Goal: Transaction & Acquisition: Subscribe to service/newsletter

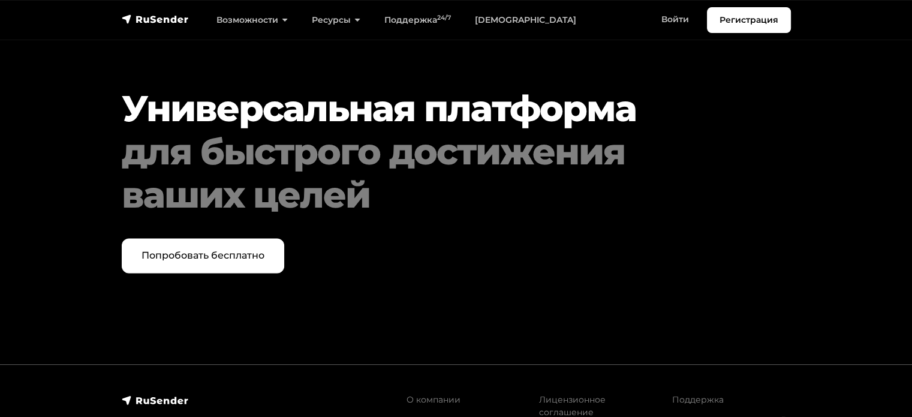
scroll to position [6161, 0]
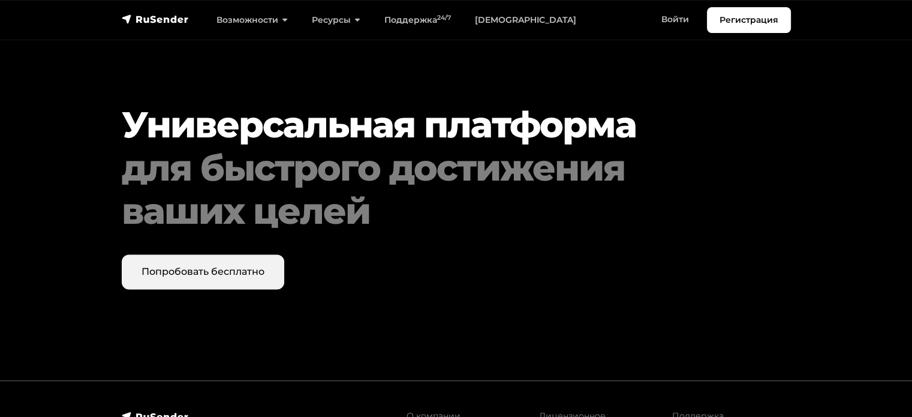
click at [209, 254] on link "Попробовать бесплатно" at bounding box center [203, 271] width 162 height 35
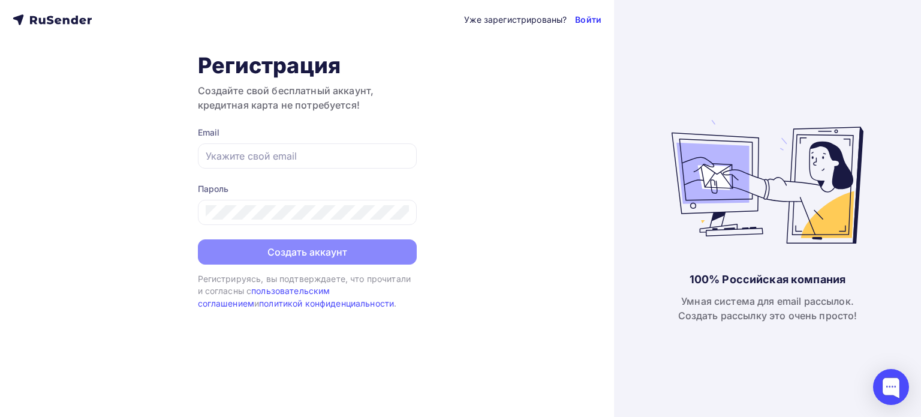
click at [591, 19] on link "Войти" at bounding box center [588, 20] width 26 height 12
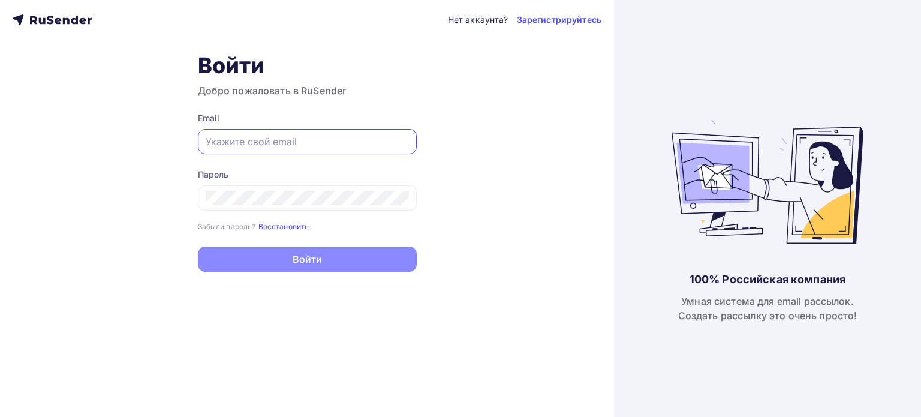
click at [312, 137] on input "text" at bounding box center [307, 141] width 203 height 14
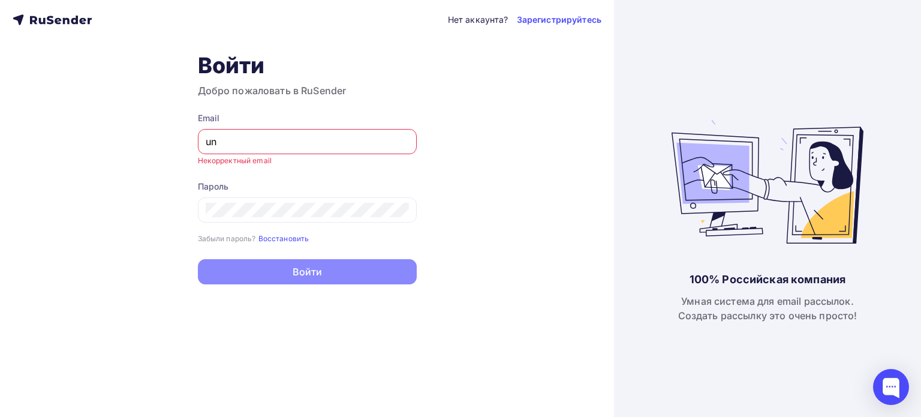
type input "u"
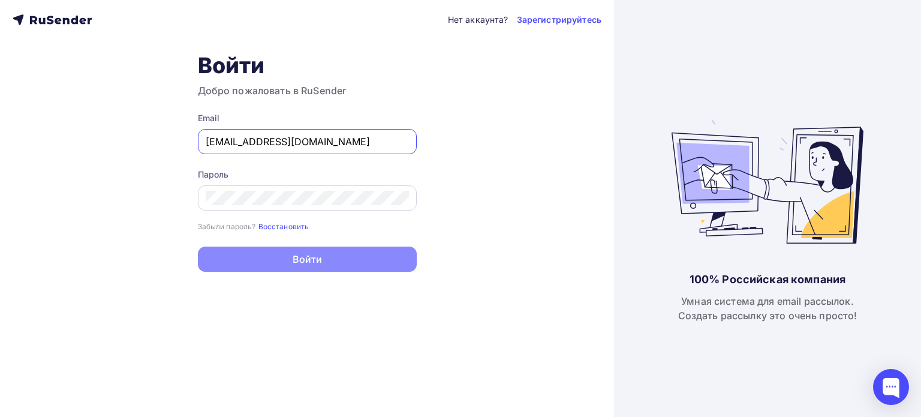
type input "[EMAIL_ADDRESS][DOMAIN_NAME]"
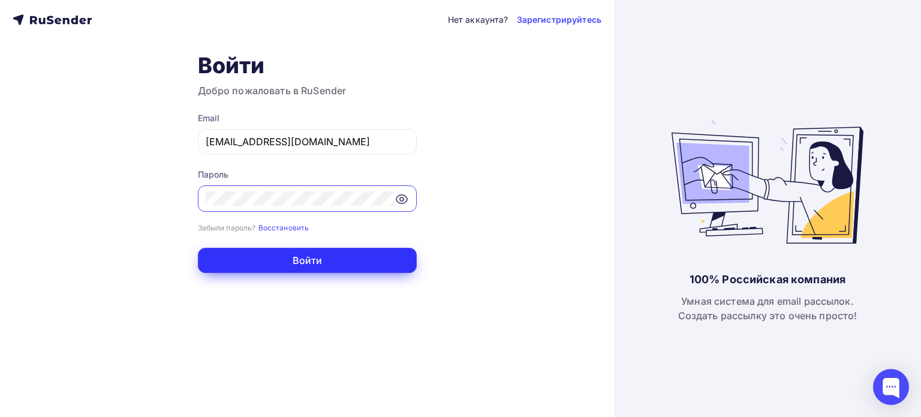
click at [379, 251] on button "Войти" at bounding box center [307, 260] width 219 height 25
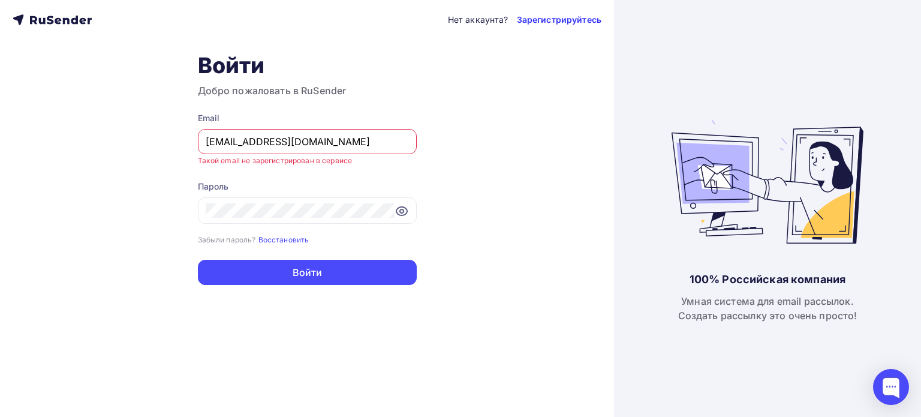
click at [568, 19] on link "Зарегистрируйтесь" at bounding box center [559, 20] width 85 height 12
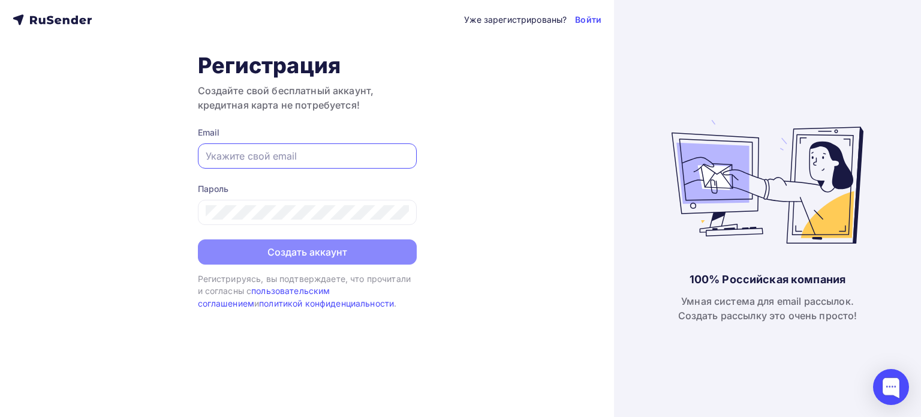
click at [306, 150] on input "text" at bounding box center [307, 156] width 203 height 14
type input "[EMAIL_ADDRESS][DOMAIN_NAME]"
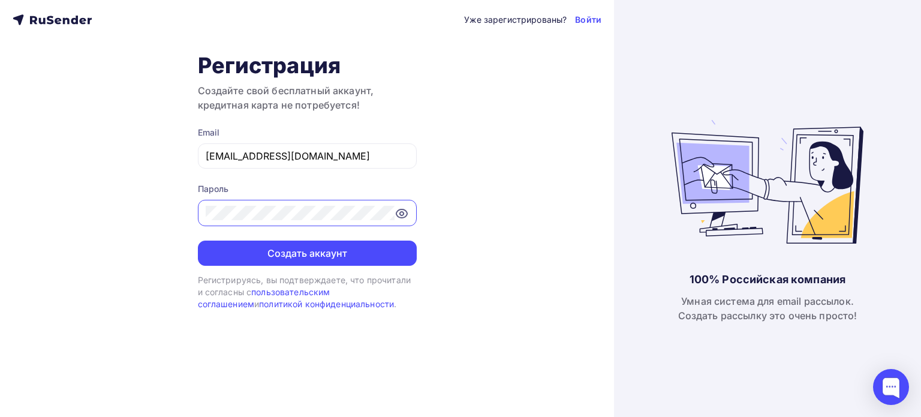
click at [399, 214] on icon at bounding box center [402, 213] width 14 height 14
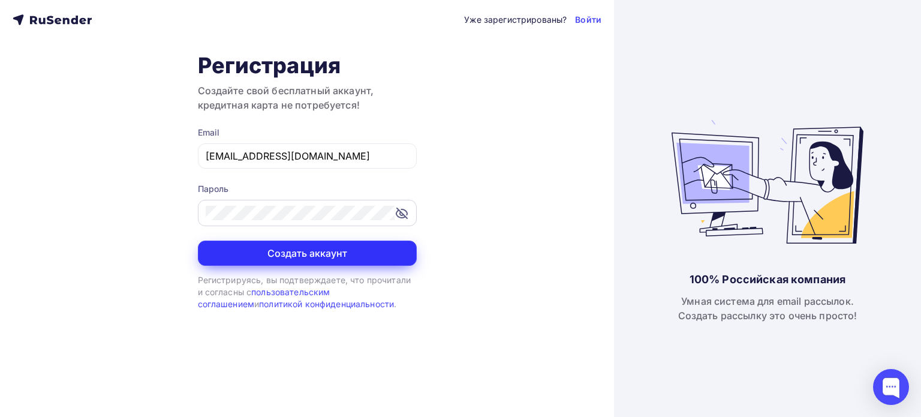
click at [328, 251] on button "Создать аккаунт" at bounding box center [307, 252] width 219 height 25
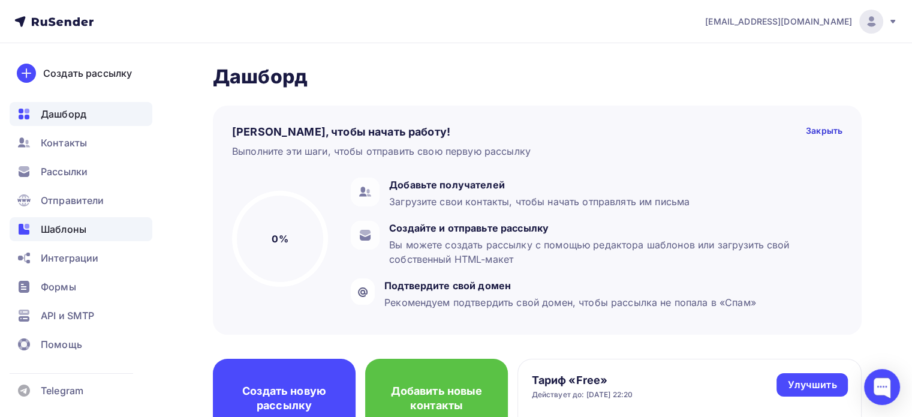
click at [82, 227] on span "Шаблоны" at bounding box center [64, 229] width 46 height 14
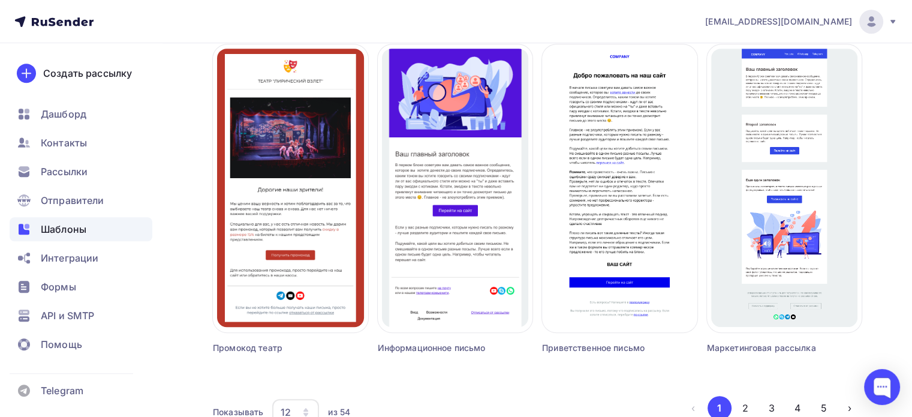
scroll to position [771, 0]
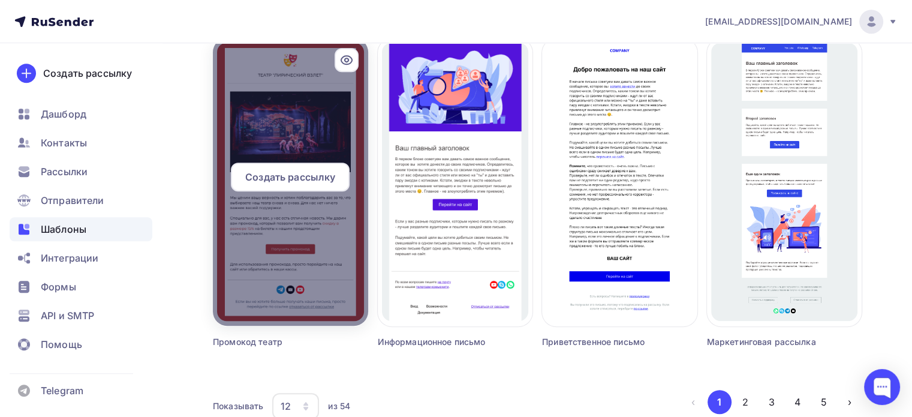
click at [338, 71] on div at bounding box center [290, 182] width 155 height 288
click at [345, 59] on icon at bounding box center [346, 60] width 14 height 14
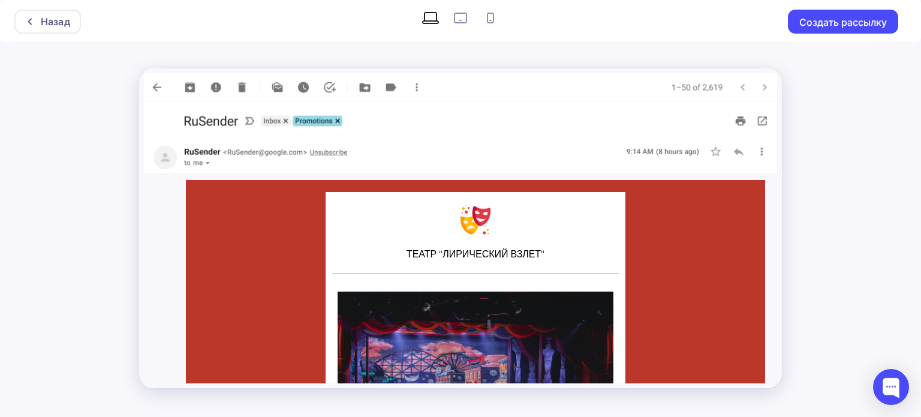
click at [713, 224] on div "ТЕАТР "ЛИРИЧЕСКИЙ ВЗЛЕТ"" at bounding box center [475, 230] width 579 height 100
click at [502, 252] on p "ТЕАТР "ЛИРИЧЕСКИЙ ВЗЛЕТ"" at bounding box center [476, 254] width 288 height 13
click at [530, 255] on p "ТЕАТР "ЛИРИЧЕСКИЙ ВЗЛЕТ"" at bounding box center [476, 254] width 288 height 13
click at [156, 86] on img at bounding box center [460, 87] width 633 height 28
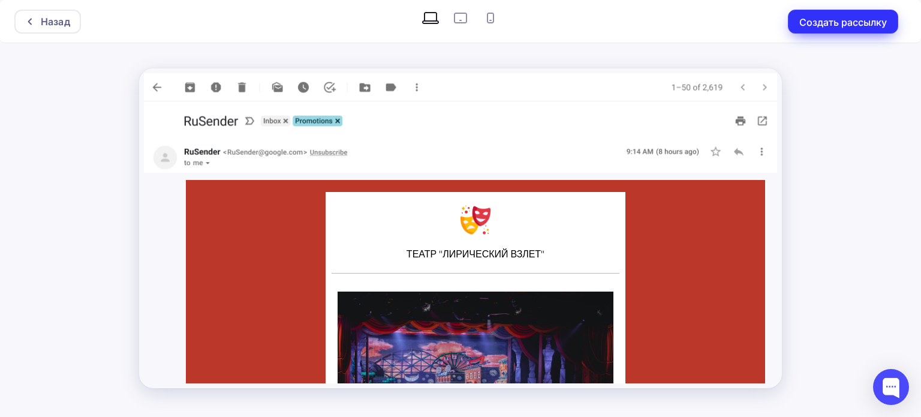
click at [811, 28] on button "Создать рассылку" at bounding box center [843, 22] width 110 height 24
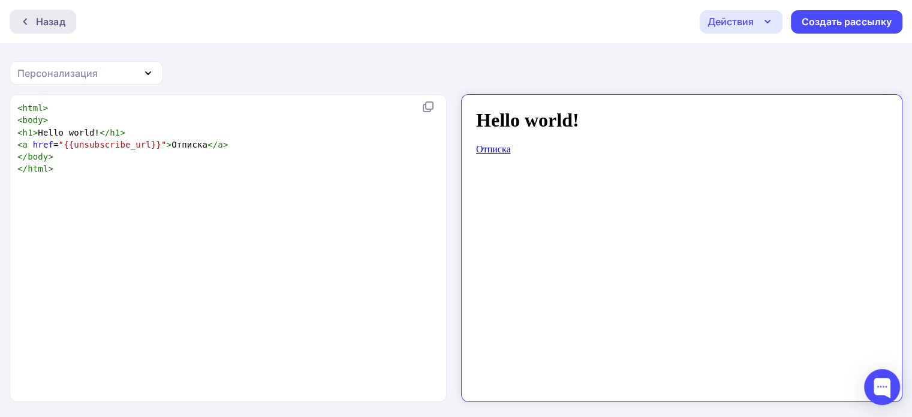
click at [50, 23] on div "Назад" at bounding box center [50, 21] width 29 height 14
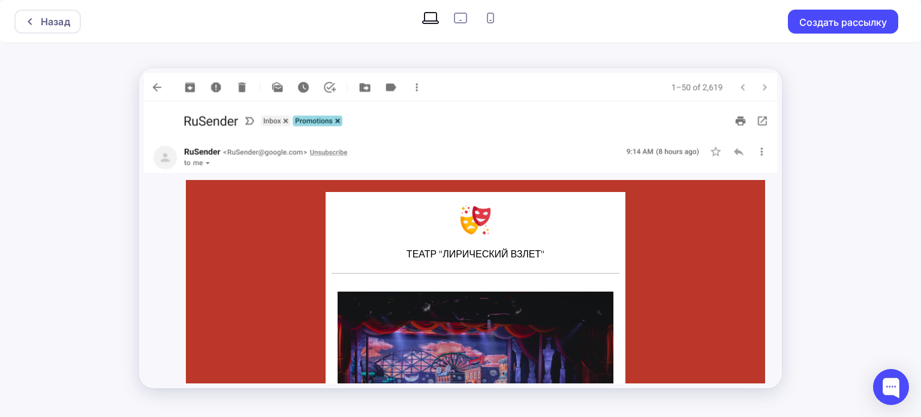
click at [50, 23] on div "Назад" at bounding box center [55, 21] width 29 height 14
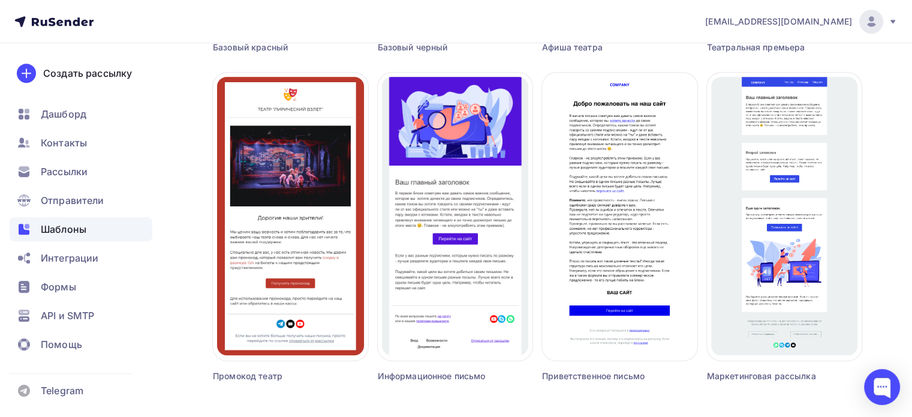
scroll to position [732, 0]
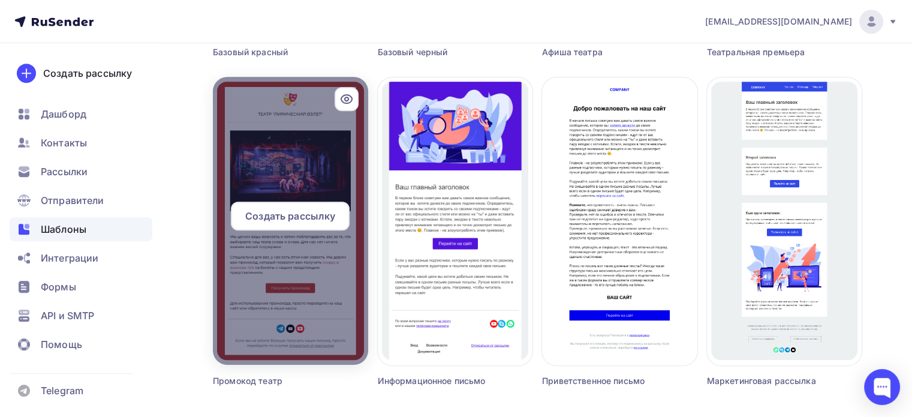
click at [319, 213] on span "Создать рассылку" at bounding box center [290, 216] width 90 height 14
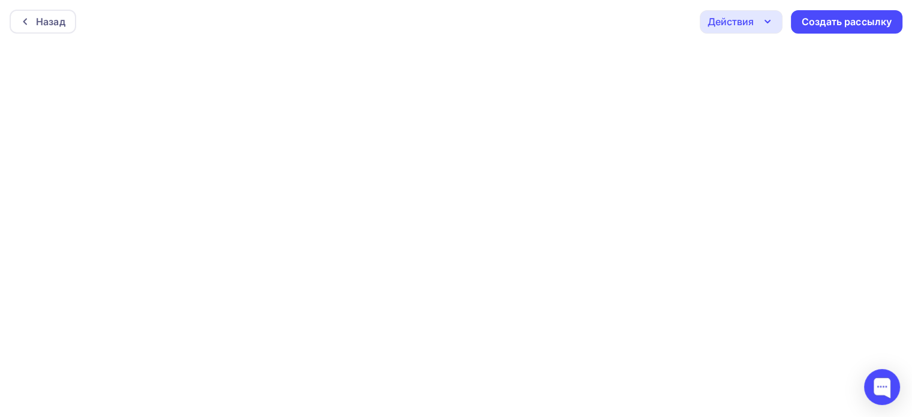
click at [562, 27] on div "Назад Действия Отправить тестовое письмо Предпросмотр Сохранить в Мои шаблоны В…" at bounding box center [456, 21] width 912 height 43
click at [856, 14] on div "Создать рассылку" at bounding box center [847, 20] width 90 height 14
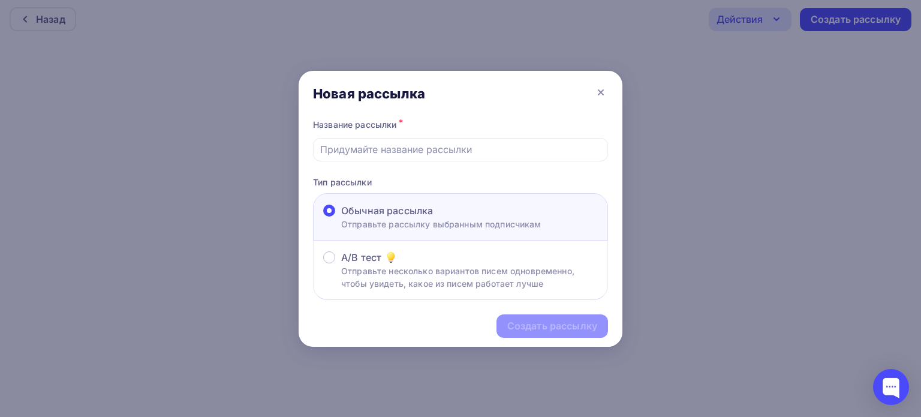
click at [465, 232] on div "Обычная рассылка Отправьте рассылку выбранным подписчикам" at bounding box center [460, 216] width 295 height 47
click at [427, 147] on input "text" at bounding box center [460, 149] width 281 height 14
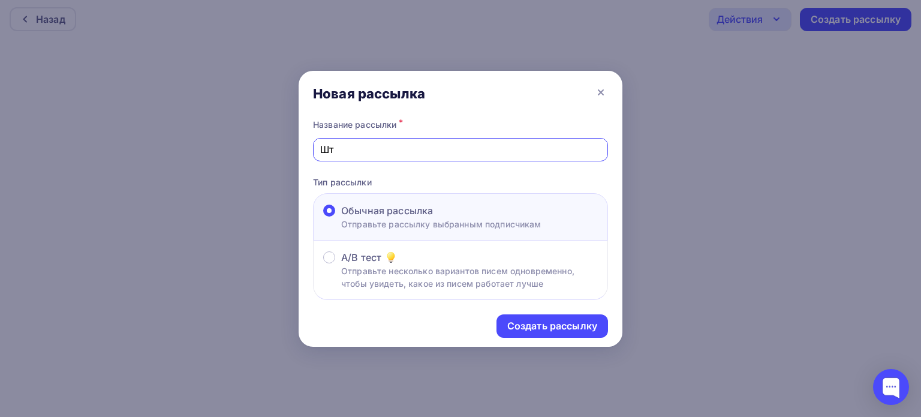
type input "Ш"
type input "i"
type input "Registration"
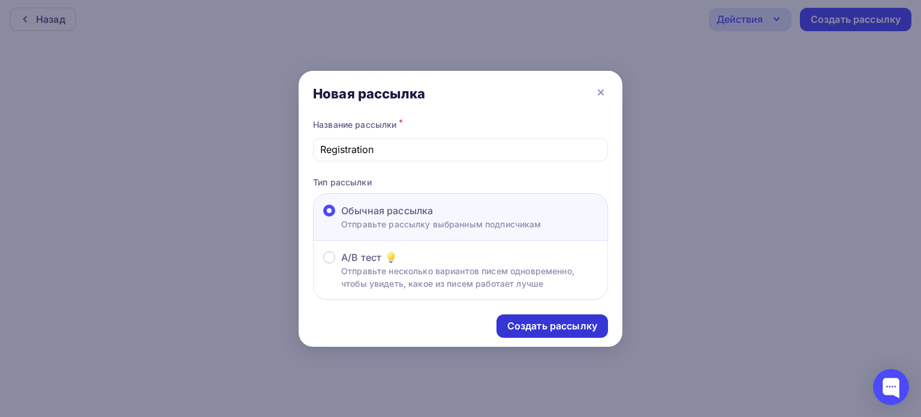
click at [545, 325] on div "Создать рассылку" at bounding box center [552, 326] width 90 height 14
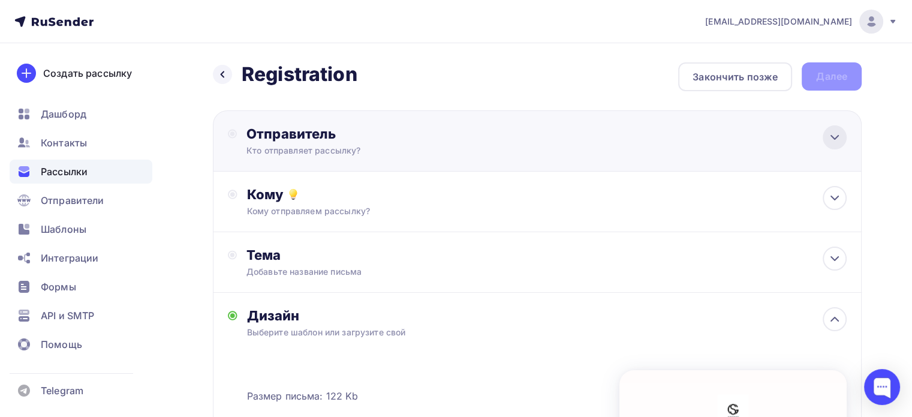
click at [830, 138] on icon at bounding box center [834, 137] width 14 height 14
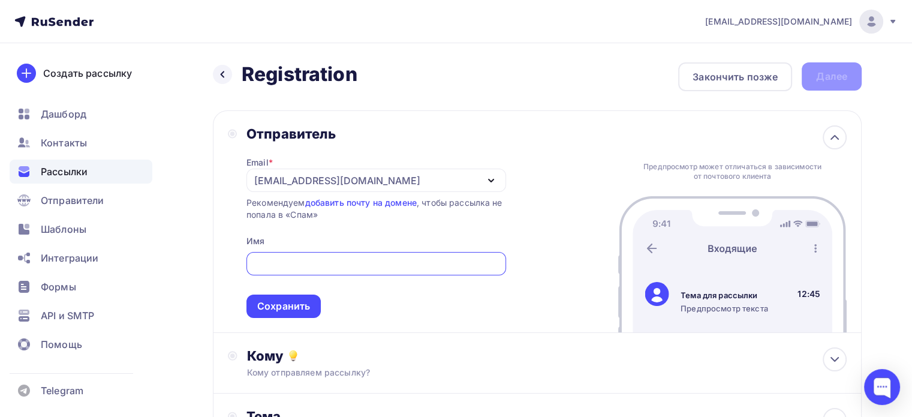
click at [374, 260] on input "text" at bounding box center [376, 264] width 246 height 14
click at [538, 312] on div "Отправитель Email * info@getset.ee info@getset.ee Добавить отправителя Рекоменд…" at bounding box center [537, 221] width 649 height 222
click at [300, 303] on div "Сохранить" at bounding box center [283, 306] width 53 height 14
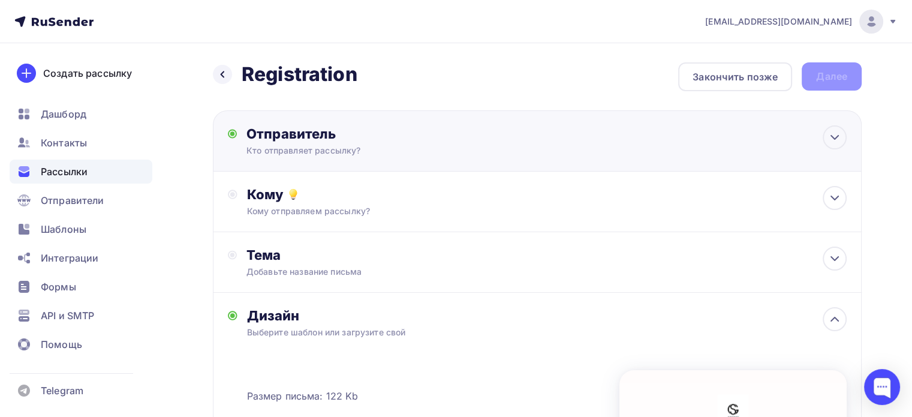
click at [300, 303] on div "Дизайн Выберите шаблон или загрузите свой Размер письма: 122 Kb Заменить шаблон…" at bounding box center [537, 425] width 649 height 265
click at [835, 197] on icon at bounding box center [834, 198] width 14 height 14
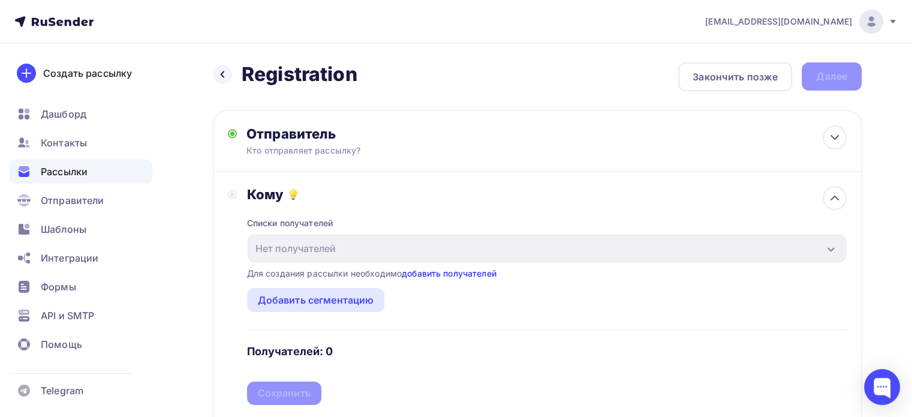
click at [436, 272] on link "добавить получателей" at bounding box center [449, 273] width 95 height 10
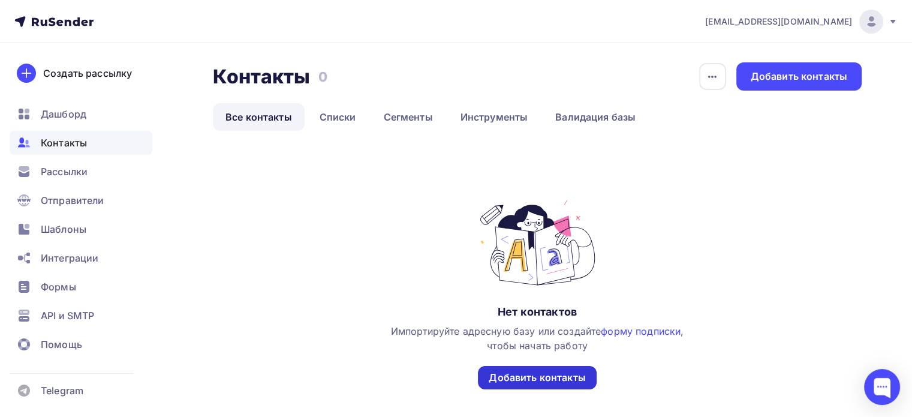
click at [513, 375] on div "Добавить контакты" at bounding box center [537, 378] width 97 height 14
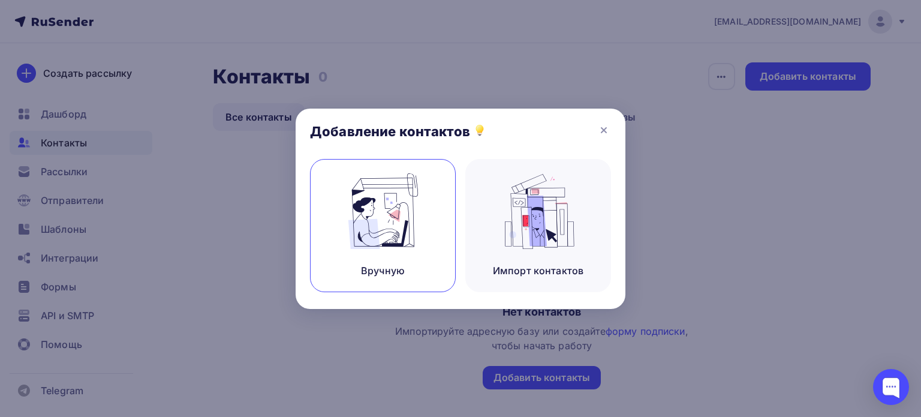
click at [350, 227] on img at bounding box center [383, 211] width 80 height 76
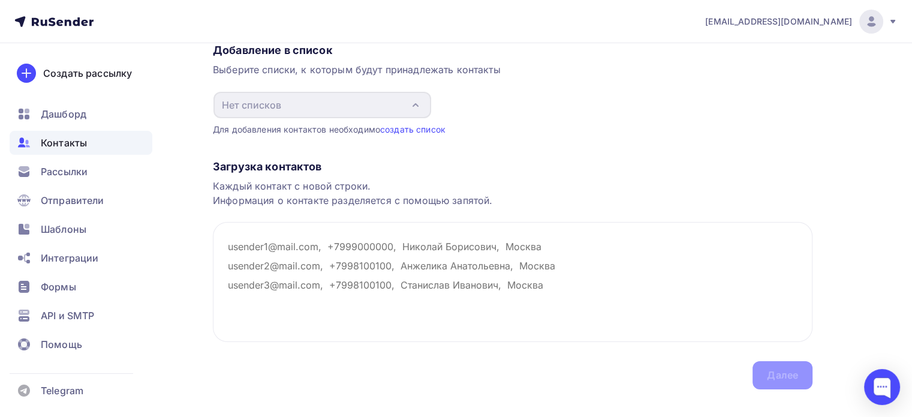
scroll to position [111, 0]
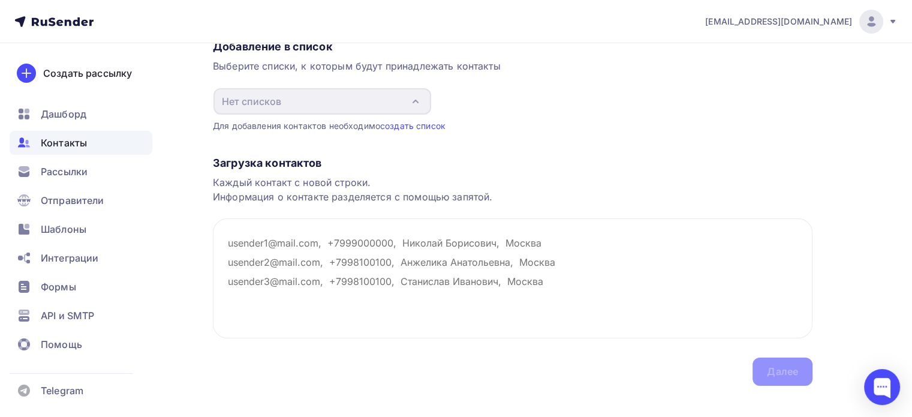
drag, startPoint x: 547, startPoint y: 278, endPoint x: 207, endPoint y: 228, distance: 343.0
click at [207, 228] on div "Назад Добавление контактов Добавление контактов Вручную Импорт из файла Вручную…" at bounding box center [456, 182] width 912 height 501
click at [308, 242] on textarea at bounding box center [513, 278] width 600 height 120
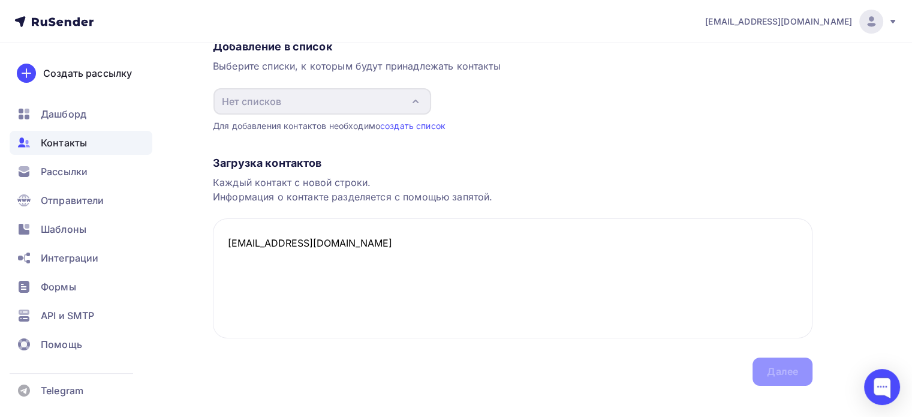
click at [203, 290] on div "Назад Добавление контактов Добавление контактов Вручную Импорт из файла Вручную…" at bounding box center [456, 182] width 912 height 501
click at [321, 302] on textarea "info@enjoytallinn.eu" at bounding box center [513, 278] width 600 height 120
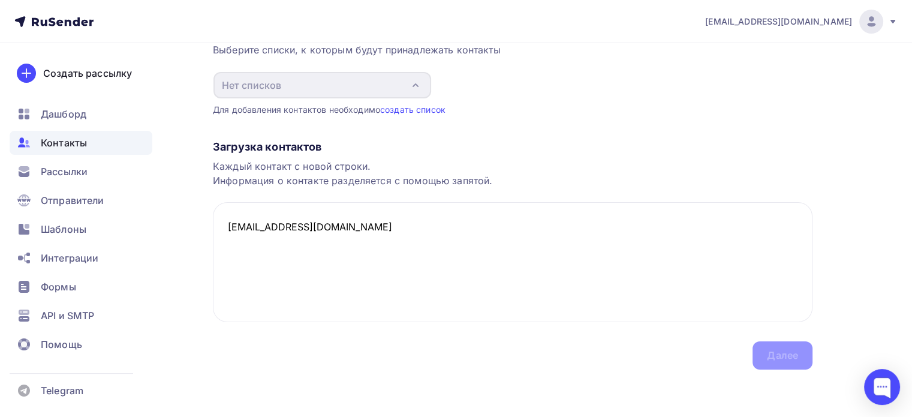
type textarea "info@enjoytallinn.eu"
click at [775, 354] on div "Загрузка контактов Каждый контакт с новой строки. Информация о контакте разделя…" at bounding box center [513, 243] width 600 height 254
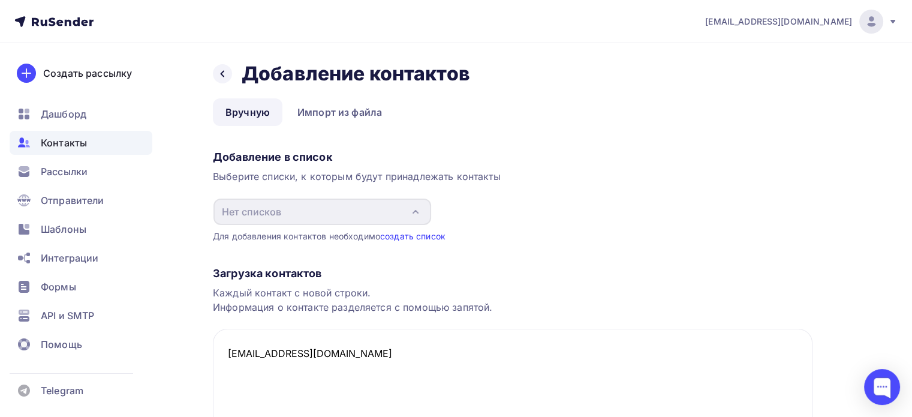
click at [403, 234] on link "создать список" at bounding box center [412, 236] width 65 height 10
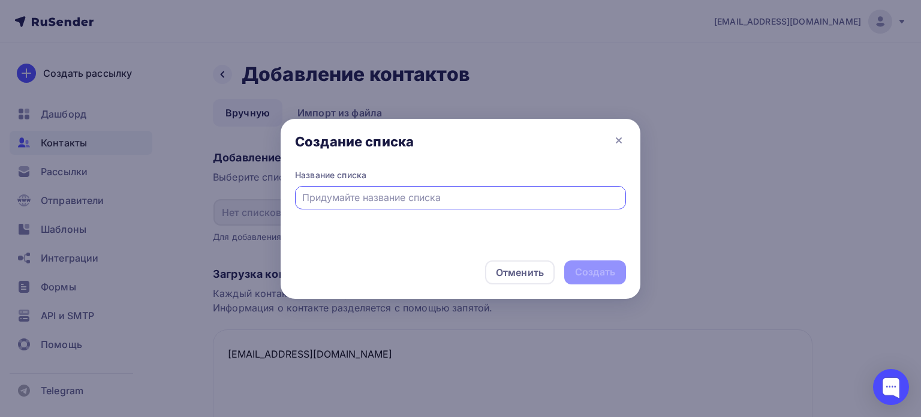
click at [401, 196] on input "text" at bounding box center [460, 197] width 317 height 14
type input "new"
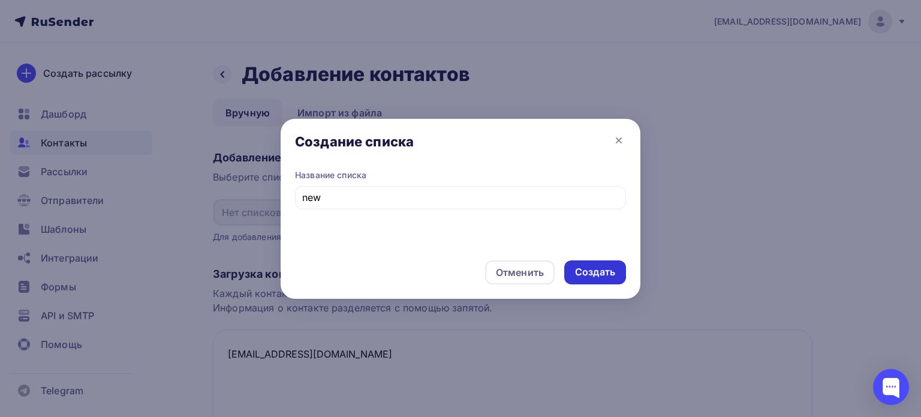
click at [597, 270] on div "Создать" at bounding box center [595, 272] width 40 height 14
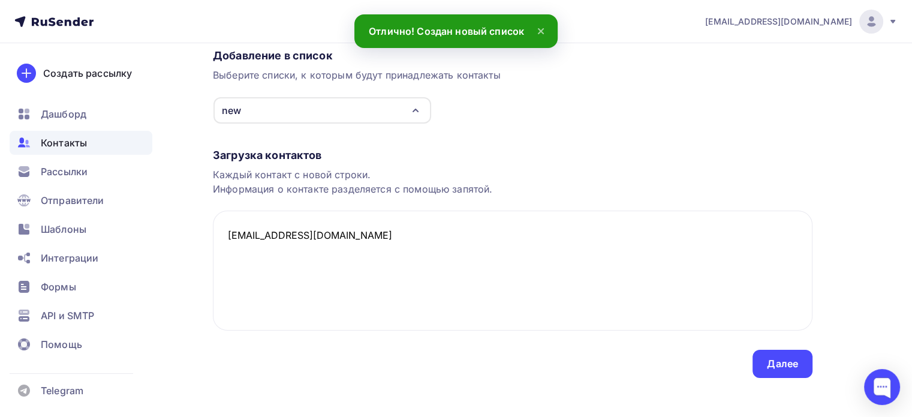
scroll to position [110, 0]
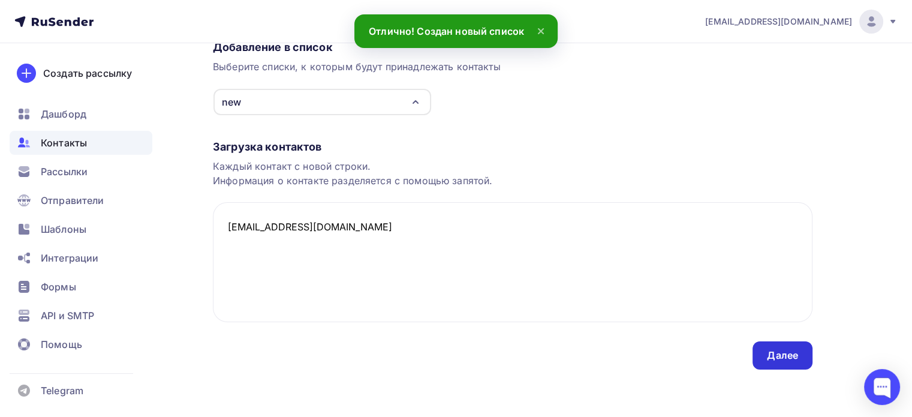
click at [767, 353] on div "Далее" at bounding box center [782, 355] width 31 height 14
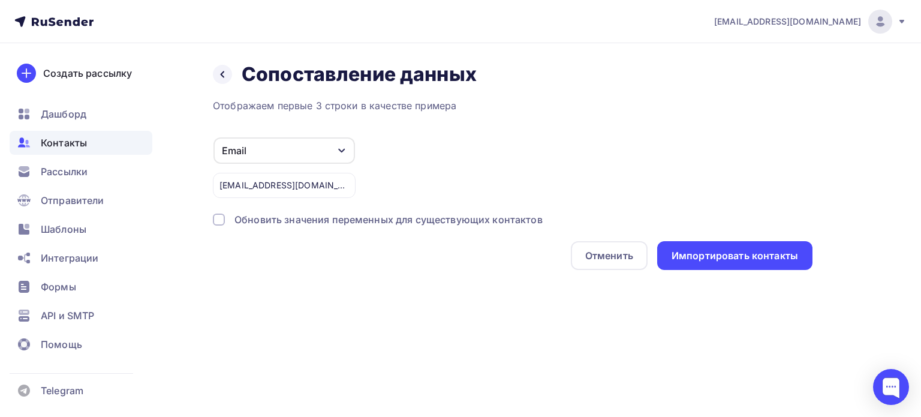
click at [344, 160] on div "Email" at bounding box center [283, 150] width 141 height 26
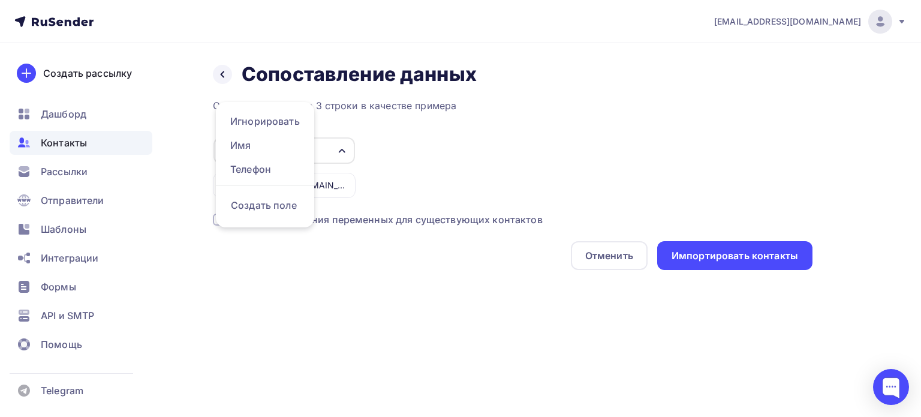
click at [343, 165] on div "info@enjoytallinn.eu" at bounding box center [284, 181] width 143 height 34
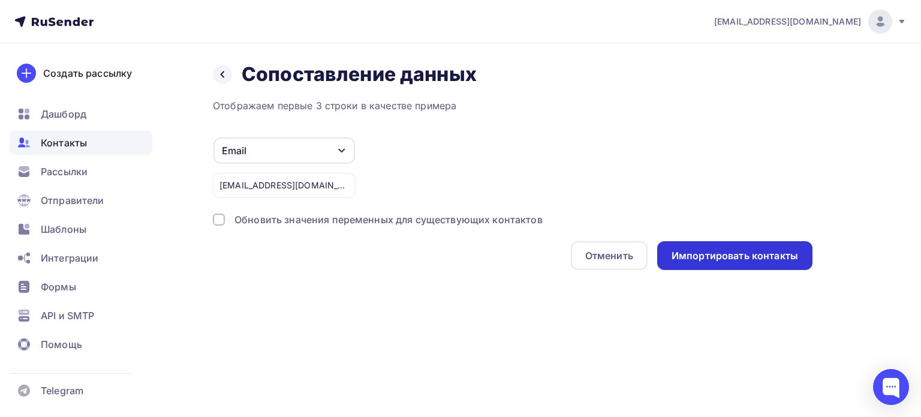
click at [700, 254] on div "Импортировать контакты" at bounding box center [735, 256] width 127 height 14
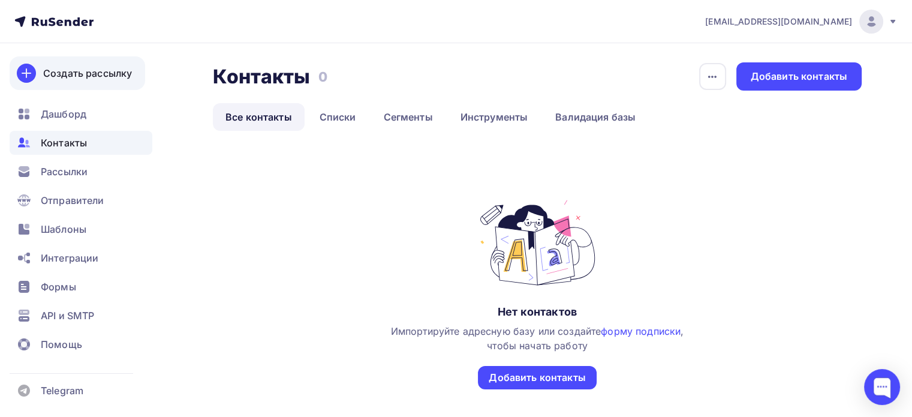
click at [79, 68] on div "Создать рассылку" at bounding box center [87, 73] width 89 height 14
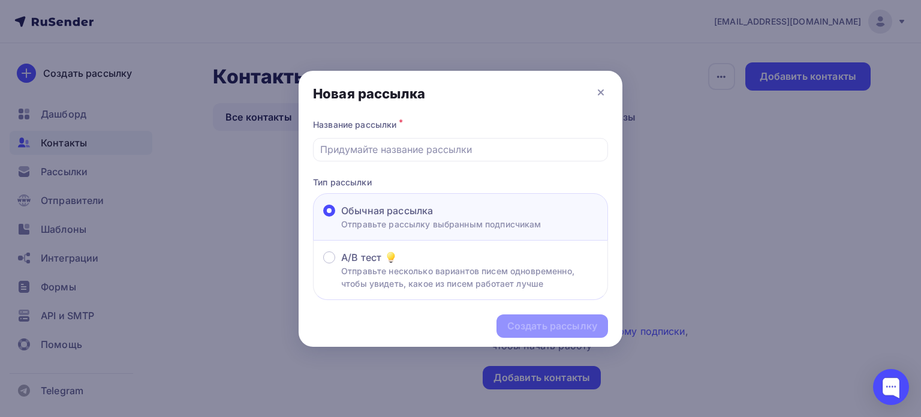
click at [492, 218] on p "Отправьте рассылку выбранным подписчикам" at bounding box center [441, 224] width 200 height 13
click at [341, 218] on input "Обычная рассылка Отправьте рассылку выбранным подписчикам" at bounding box center [341, 218] width 0 height 0
click at [372, 152] on input "text" at bounding box center [460, 149] width 281 height 14
type input "Registration"
click at [604, 85] on icon at bounding box center [601, 92] width 14 height 14
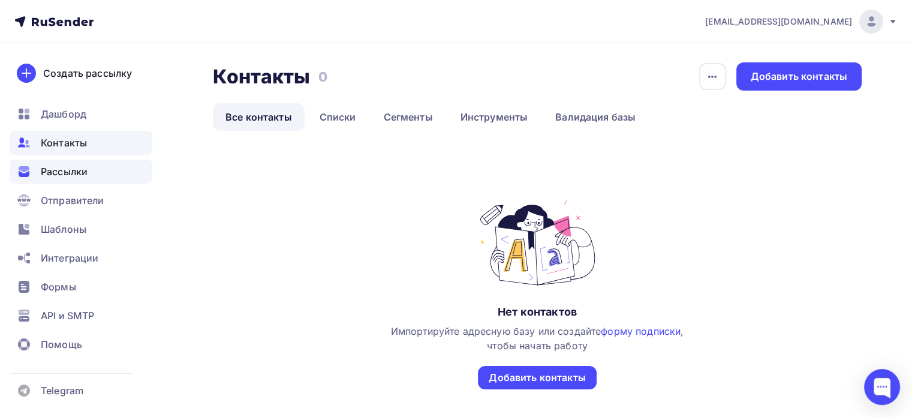
click at [88, 161] on div "Рассылки" at bounding box center [81, 171] width 143 height 24
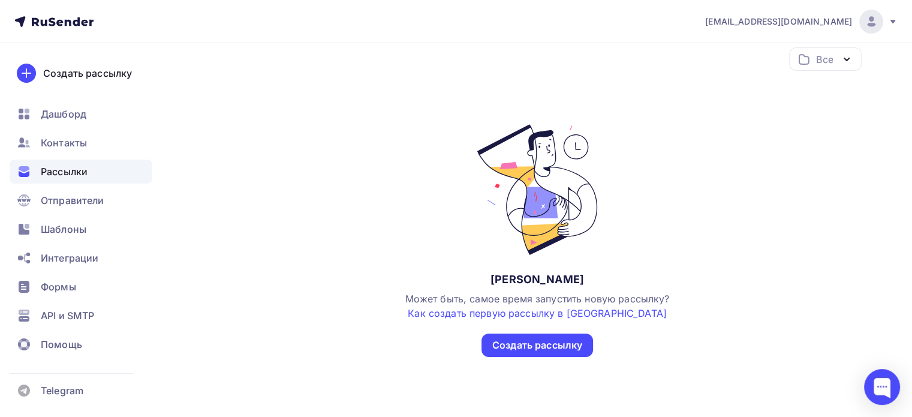
scroll to position [169, 0]
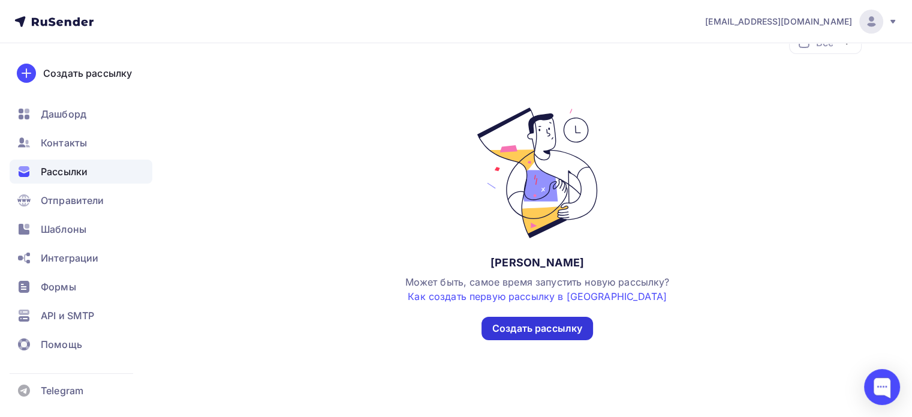
click at [553, 333] on div "Создать рассылку" at bounding box center [537, 328] width 90 height 14
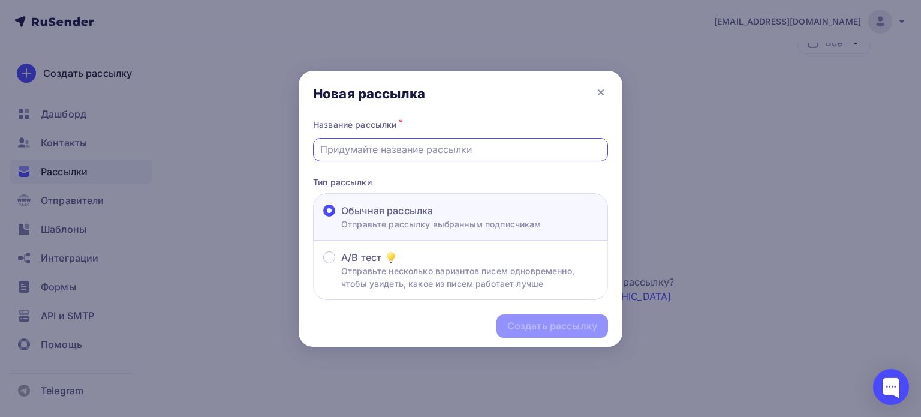
click at [460, 143] on input "text" at bounding box center [460, 149] width 281 height 14
type input "Registration"
click at [547, 323] on div "Создать рассылку" at bounding box center [552, 326] width 90 height 14
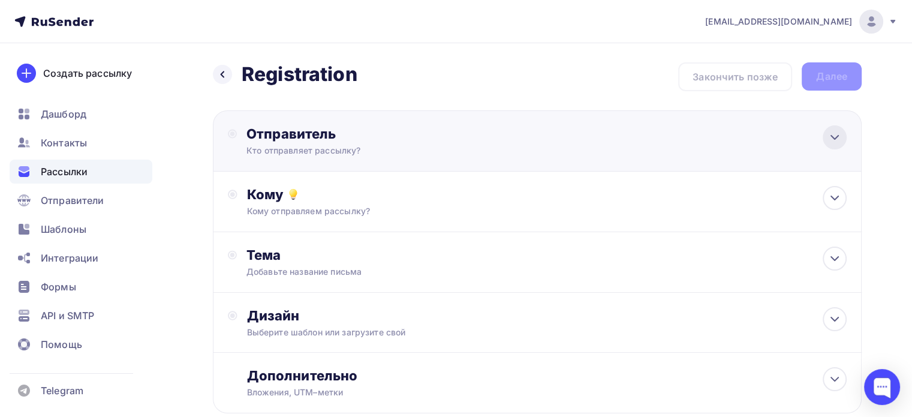
click at [829, 133] on icon at bounding box center [834, 137] width 14 height 14
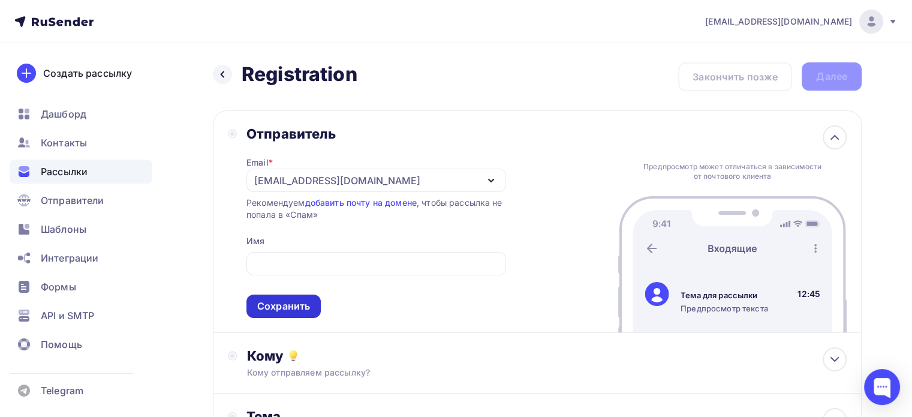
click at [305, 306] on div "Сохранить" at bounding box center [283, 306] width 53 height 14
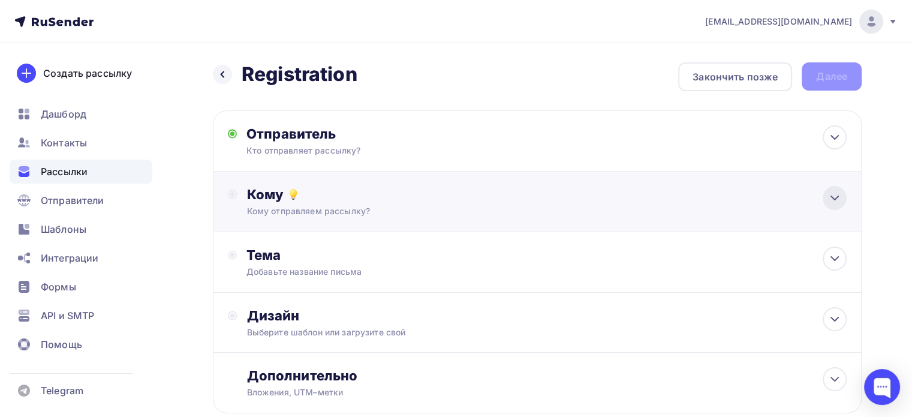
click at [836, 195] on icon at bounding box center [834, 198] width 14 height 14
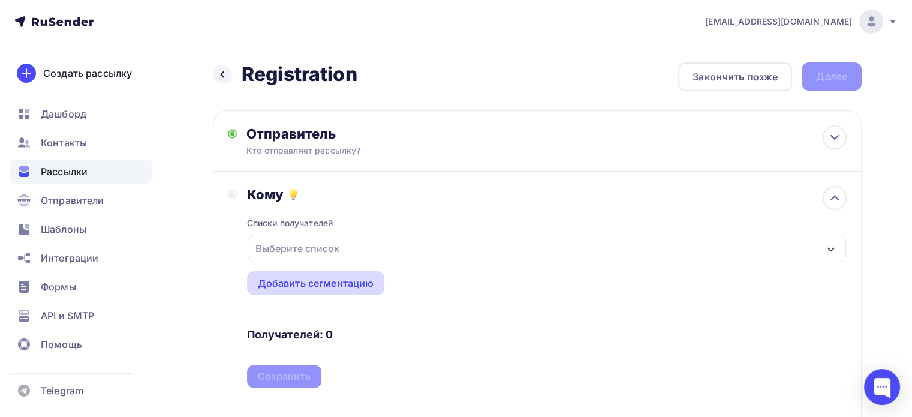
click at [314, 281] on div "Добавить сегментацию" at bounding box center [316, 283] width 116 height 14
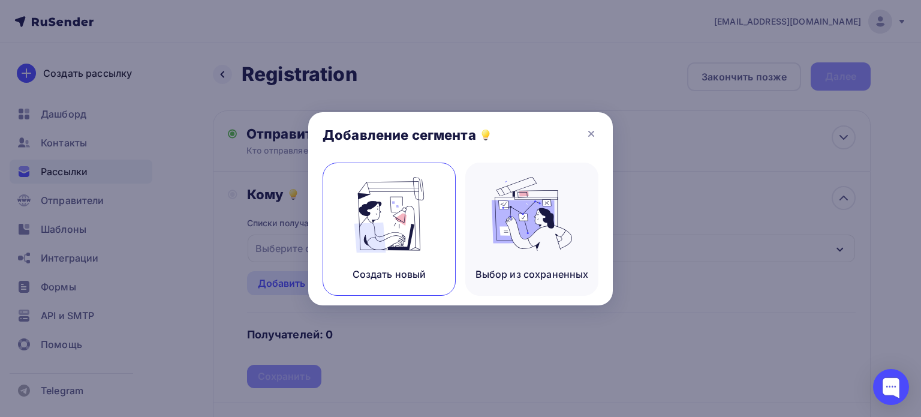
click at [397, 244] on img at bounding box center [389, 215] width 80 height 76
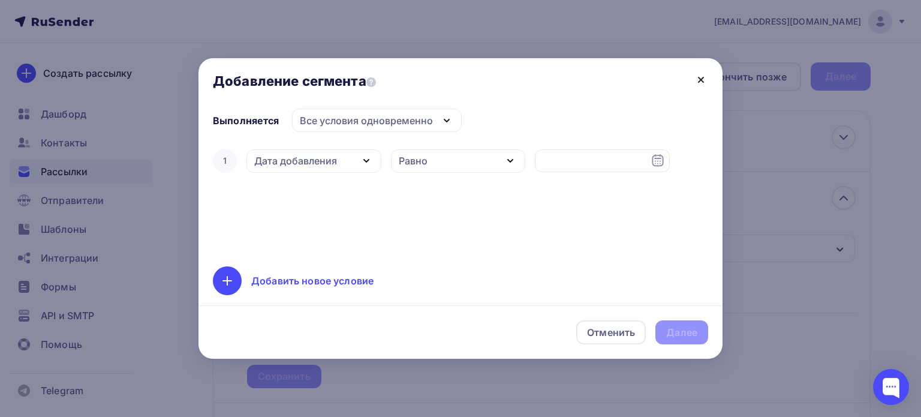
click at [695, 77] on icon at bounding box center [701, 80] width 14 height 14
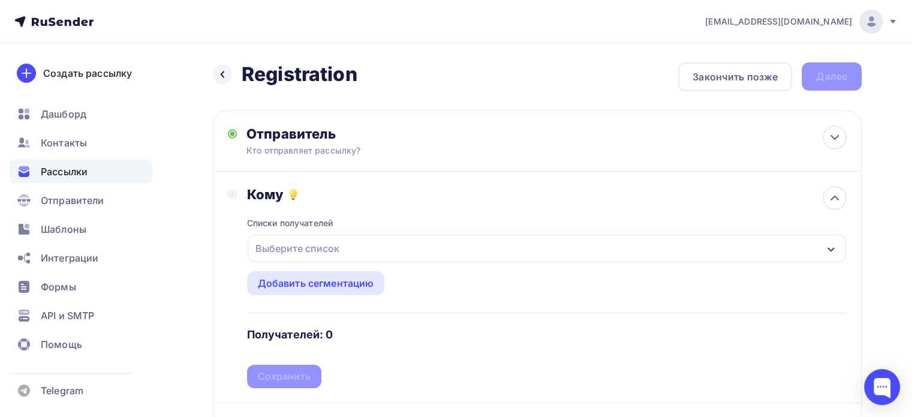
click at [369, 252] on div "Выберите список" at bounding box center [547, 248] width 598 height 28
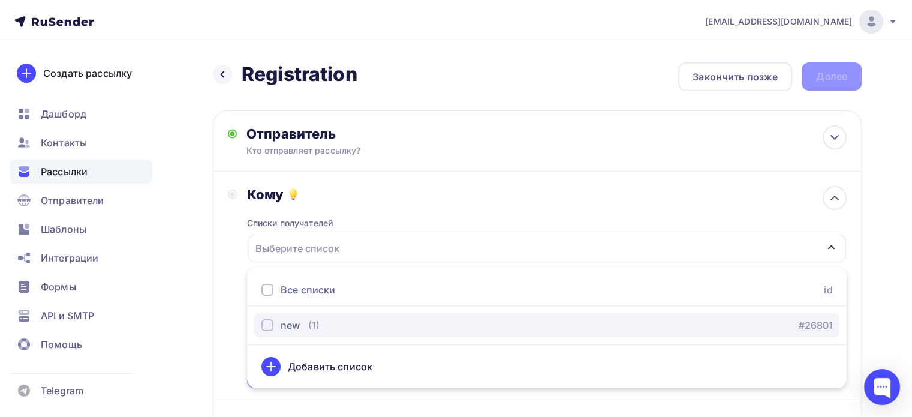
click at [323, 322] on div "new (1) #26801" at bounding box center [546, 325] width 571 height 14
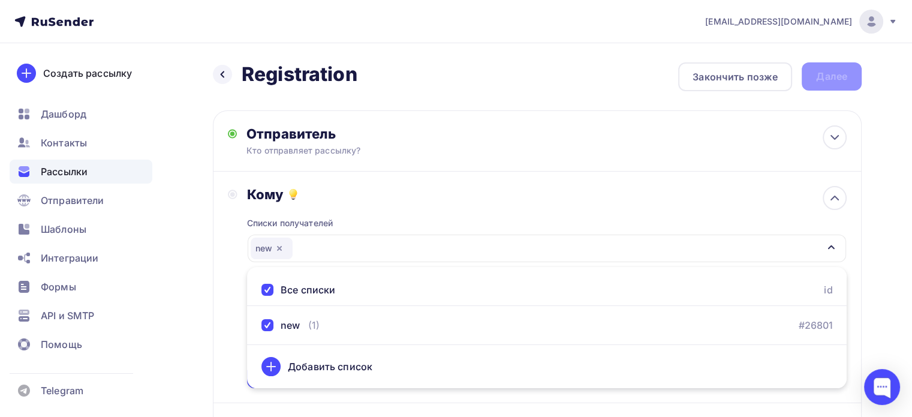
click at [222, 342] on div "Кому Списки получателей new Все списки id new (1) #26801 Добавить список Добави…" at bounding box center [537, 286] width 649 height 231
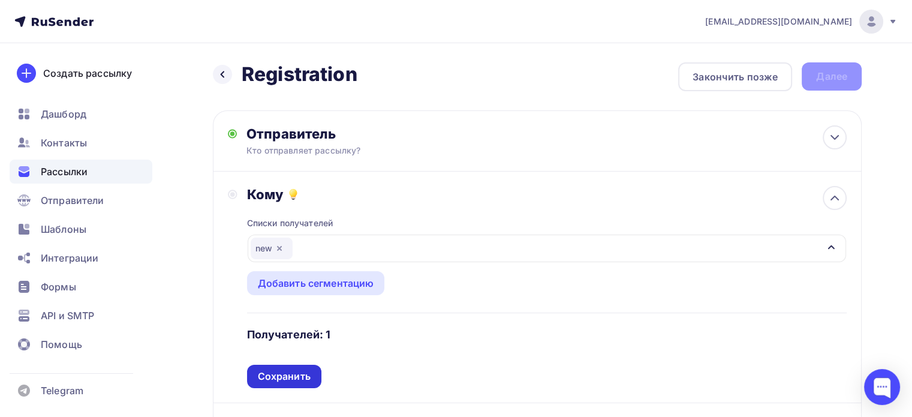
click at [296, 371] on div "Сохранить" at bounding box center [284, 376] width 53 height 14
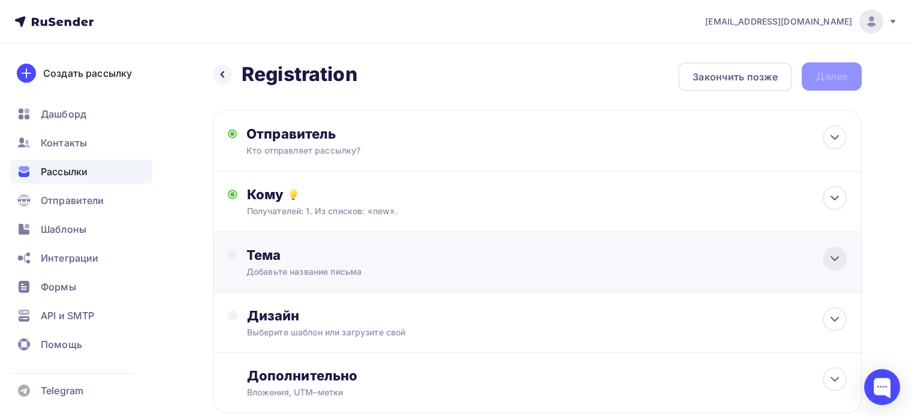
click at [829, 258] on icon at bounding box center [834, 258] width 14 height 14
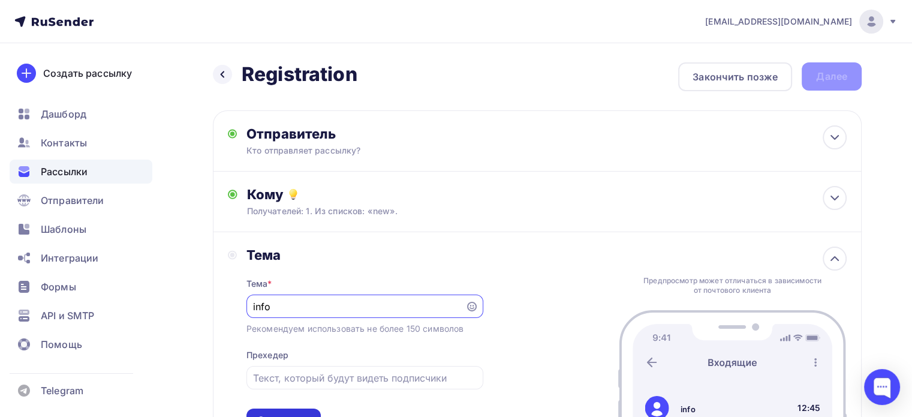
type input "info"
click at [306, 410] on div "Сохранить" at bounding box center [283, 419] width 74 height 23
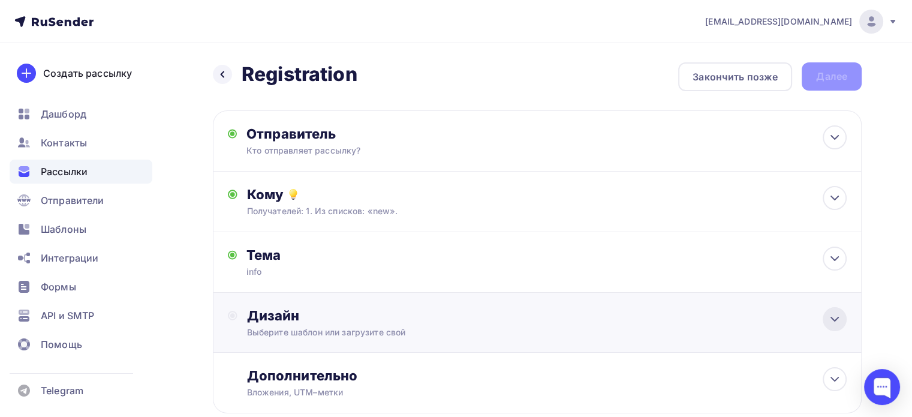
click at [835, 317] on icon at bounding box center [834, 319] width 14 height 14
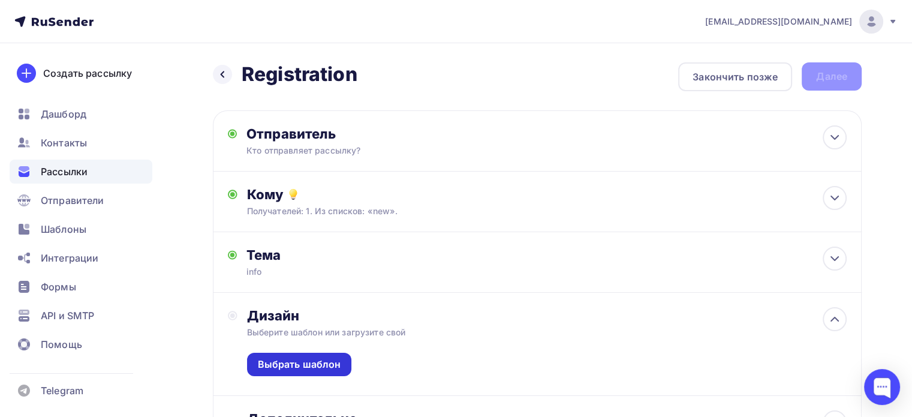
click at [329, 366] on div "Выбрать шаблон" at bounding box center [299, 364] width 83 height 14
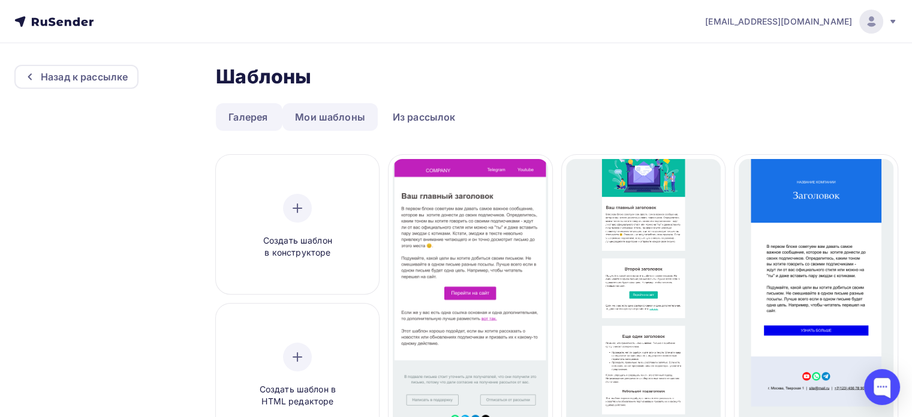
click at [330, 113] on link "Мои шаблоны" at bounding box center [329, 117] width 95 height 28
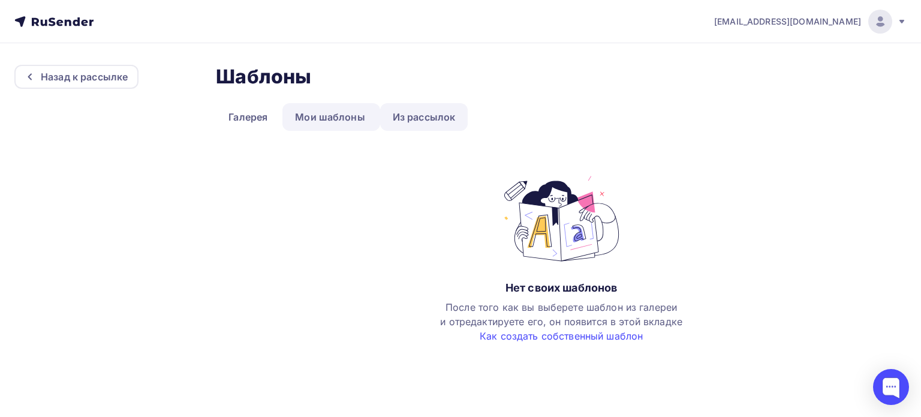
click at [429, 112] on link "Из рассылок" at bounding box center [424, 117] width 88 height 28
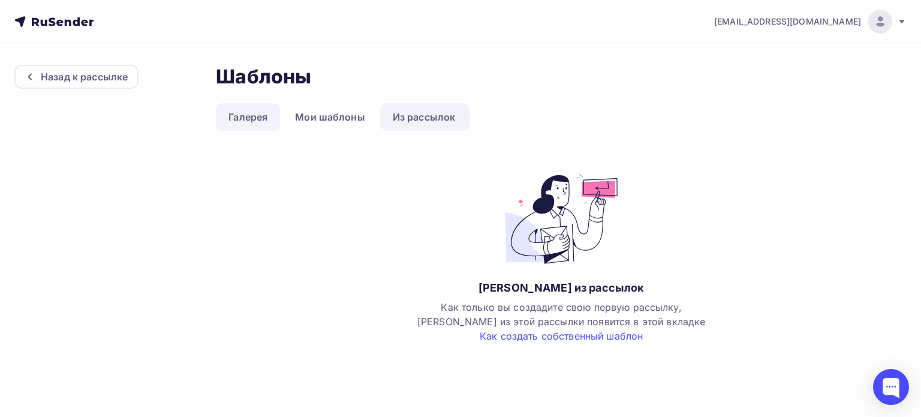
click at [245, 121] on link "Галерея" at bounding box center [248, 117] width 64 height 28
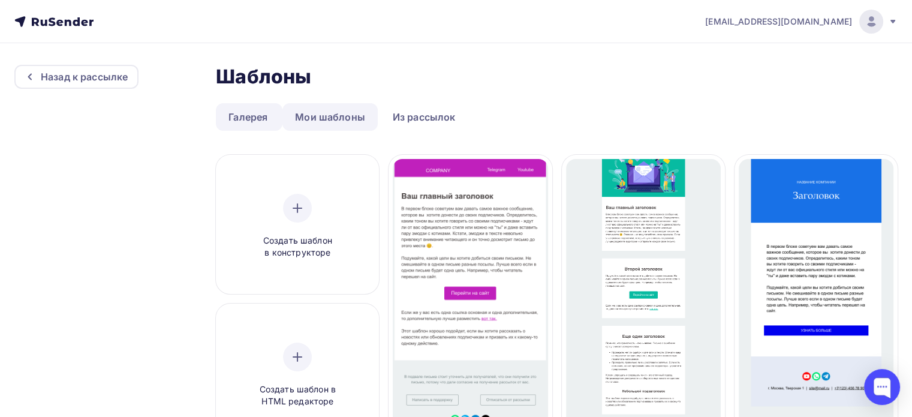
click at [317, 121] on link "Мои шаблоны" at bounding box center [329, 117] width 95 height 28
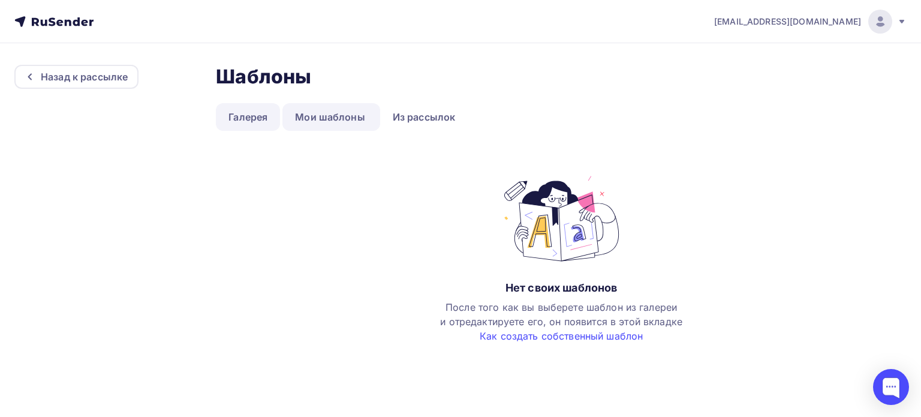
click at [255, 115] on link "Галерея" at bounding box center [248, 117] width 64 height 28
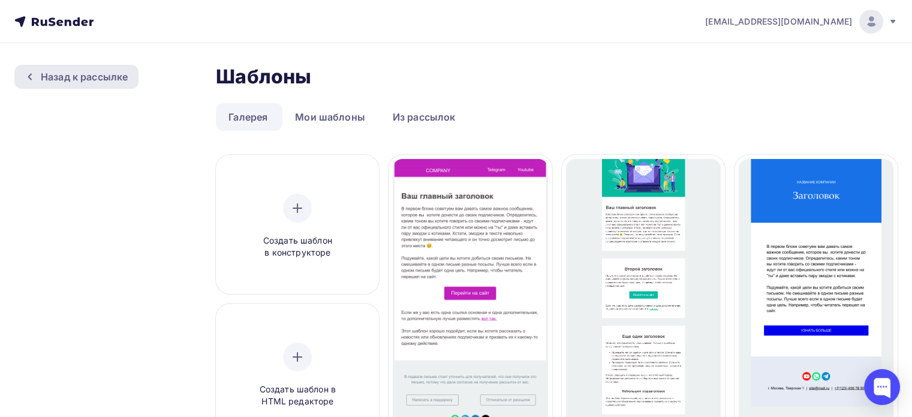
click at [89, 82] on div "Назад к рассылке" at bounding box center [84, 77] width 87 height 14
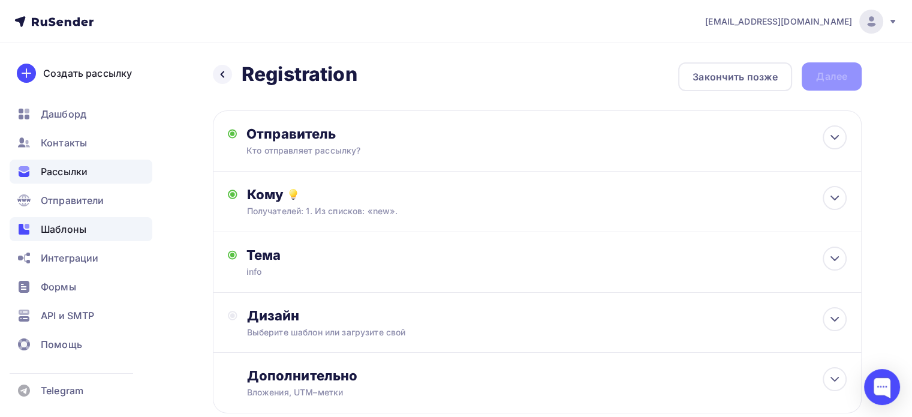
click at [74, 230] on span "Шаблоны" at bounding box center [64, 229] width 46 height 14
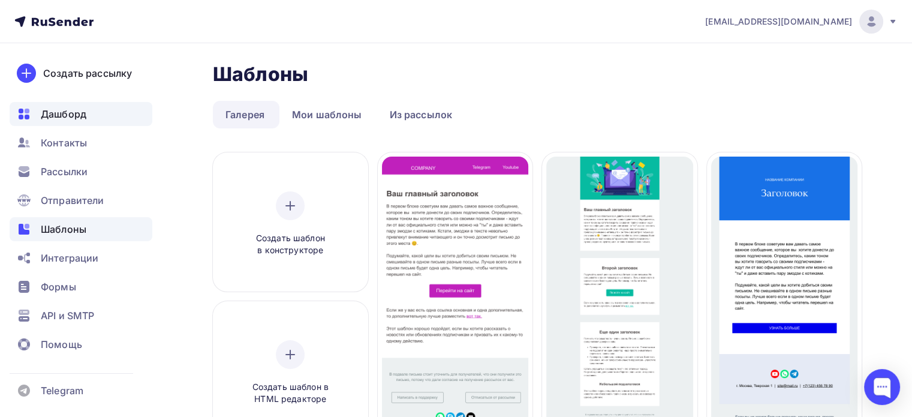
click at [80, 115] on span "Дашборд" at bounding box center [64, 114] width 46 height 14
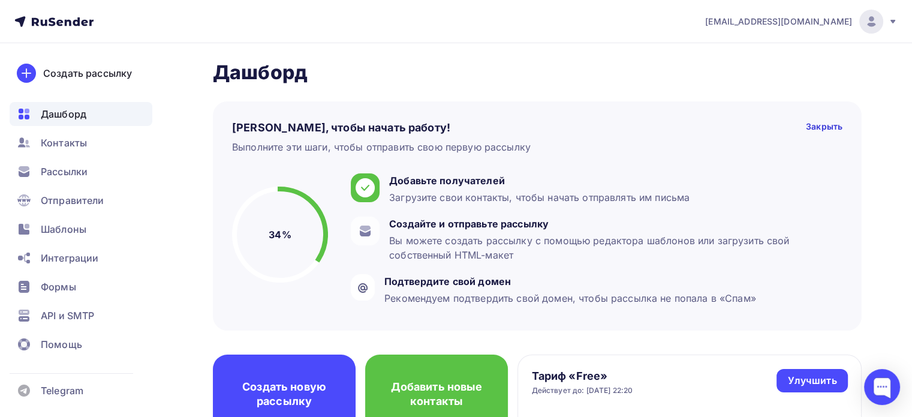
scroll to position [2, 0]
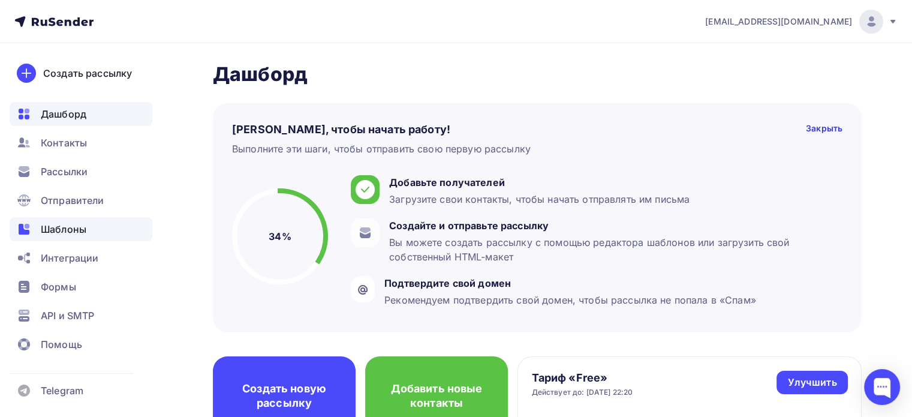
click at [76, 222] on span "Шаблоны" at bounding box center [64, 229] width 46 height 14
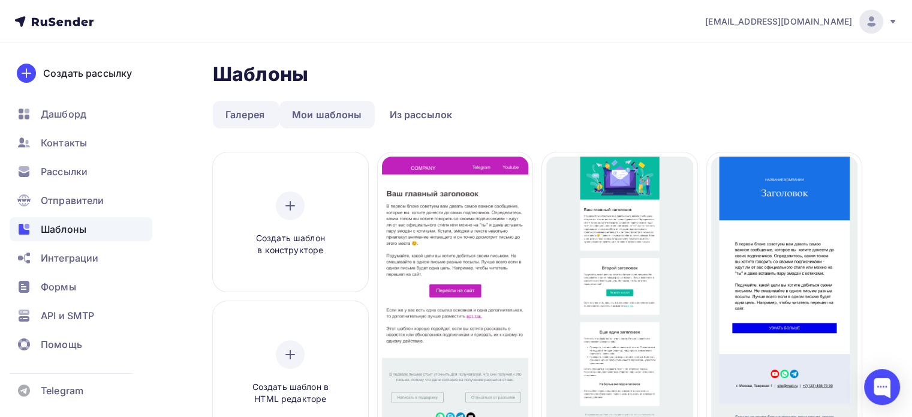
click at [327, 113] on link "Мои шаблоны" at bounding box center [326, 115] width 95 height 28
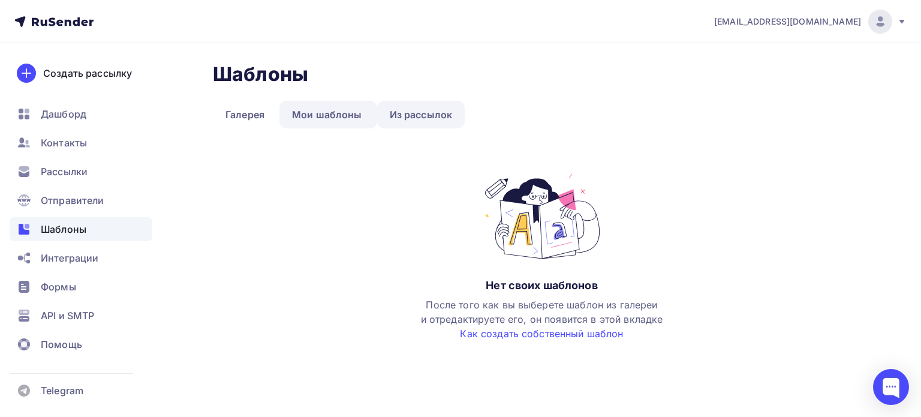
click at [429, 113] on link "Из рассылок" at bounding box center [421, 115] width 88 height 28
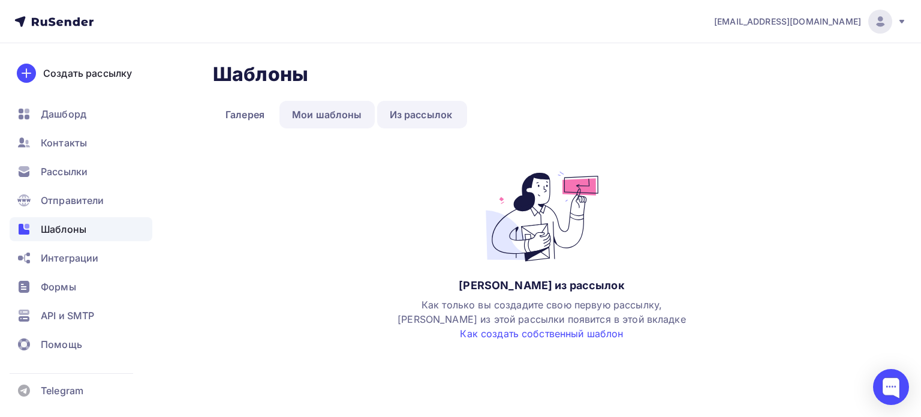
click at [333, 112] on link "Мои шаблоны" at bounding box center [326, 115] width 95 height 28
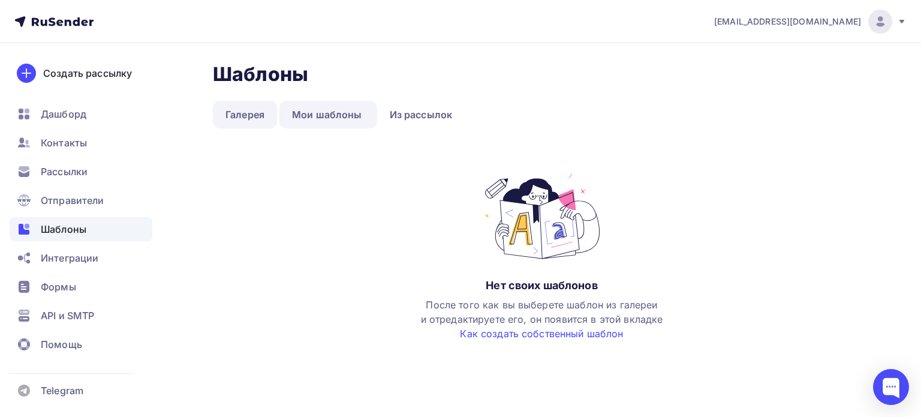
click at [252, 111] on link "Галерея" at bounding box center [245, 115] width 64 height 28
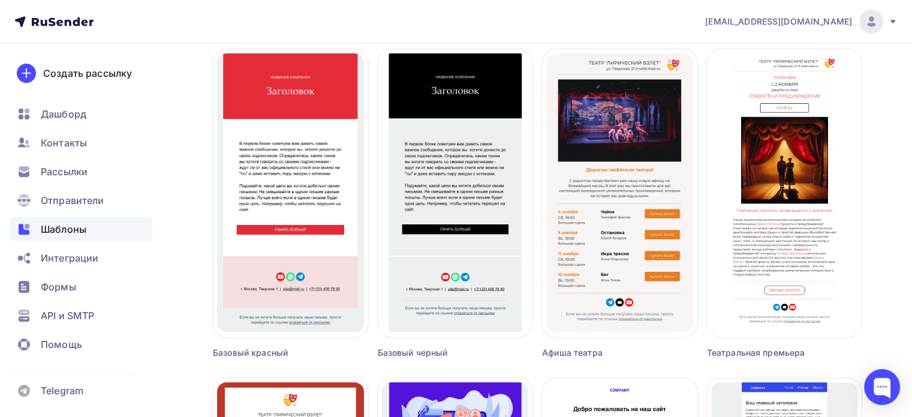
scroll to position [435, 0]
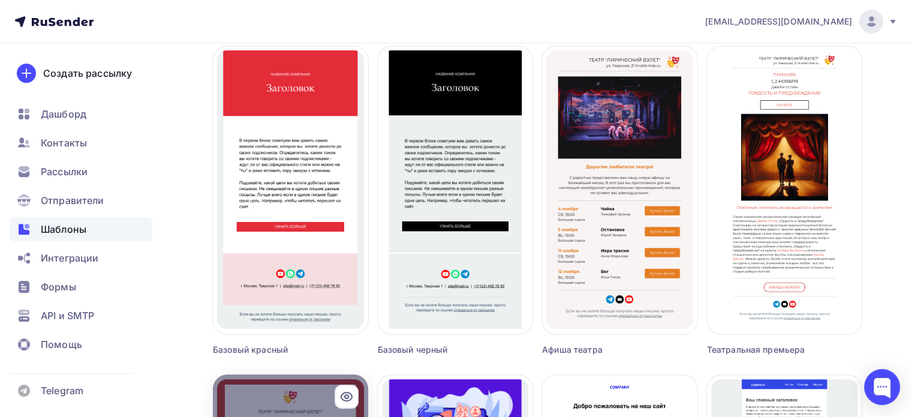
click at [335, 389] on div at bounding box center [347, 396] width 24 height 24
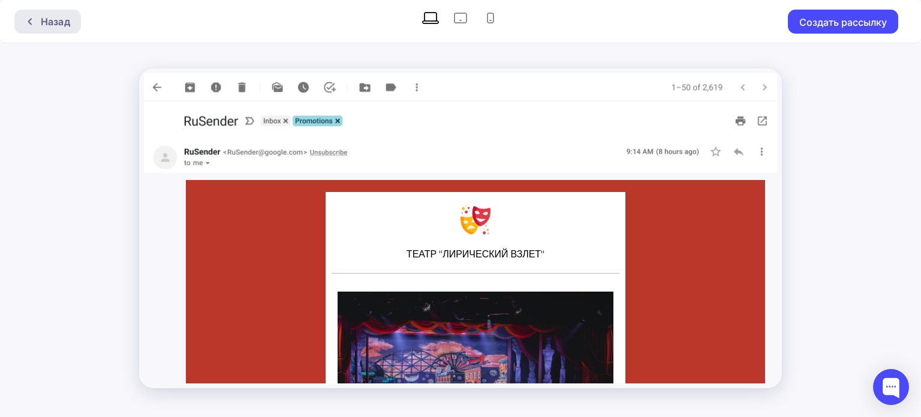
click at [50, 18] on div "Назад" at bounding box center [55, 21] width 29 height 14
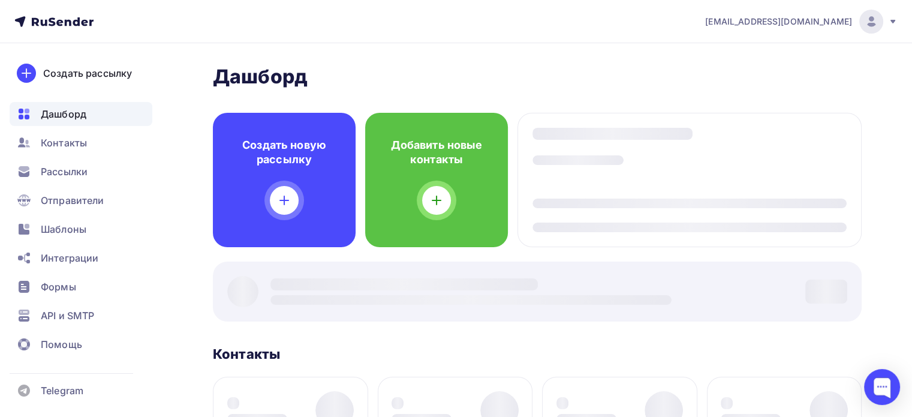
scroll to position [2, 0]
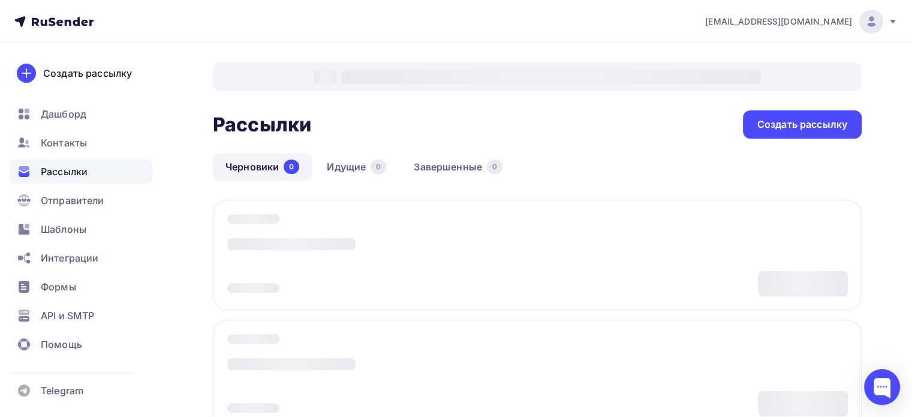
scroll to position [169, 0]
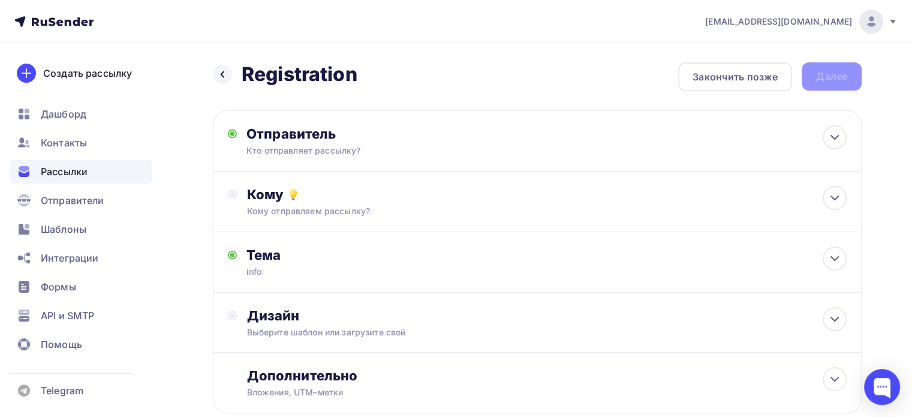
scroll to position [2, 0]
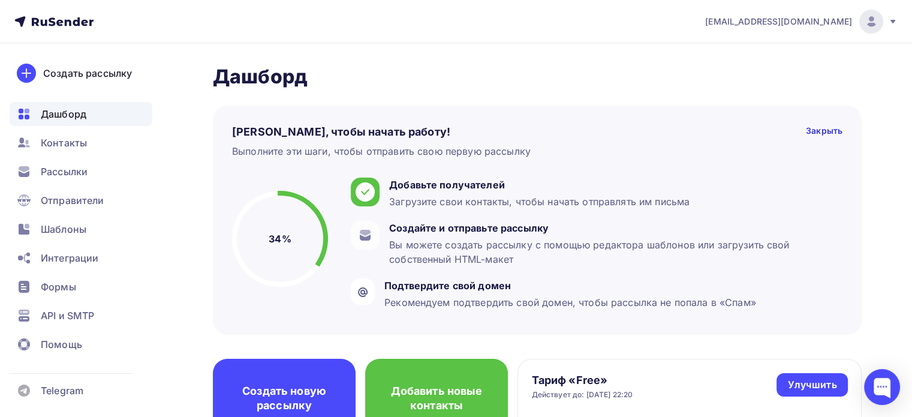
click at [897, 21] on icon at bounding box center [893, 22] width 10 height 10
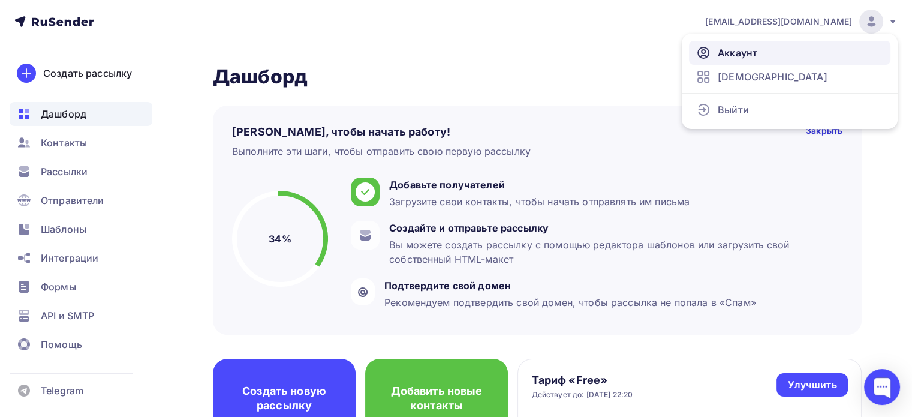
click at [783, 49] on link "Аккаунт" at bounding box center [789, 53] width 201 height 24
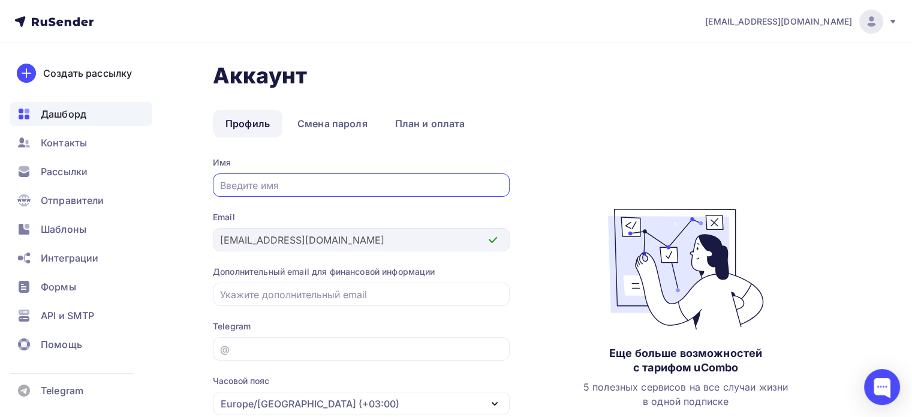
click at [83, 115] on span "Дашборд" at bounding box center [64, 114] width 46 height 14
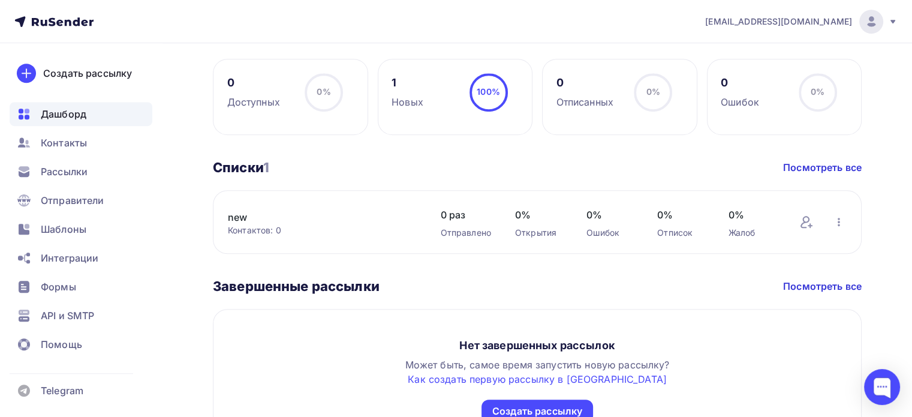
scroll to position [555, 0]
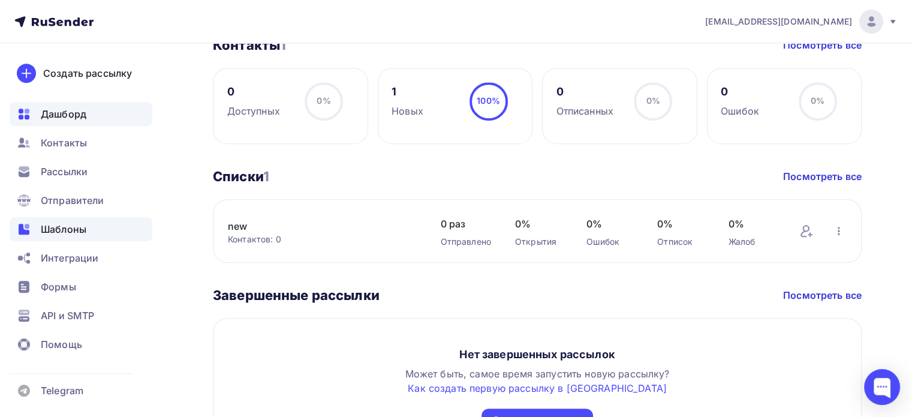
click at [50, 232] on span "Шаблоны" at bounding box center [64, 229] width 46 height 14
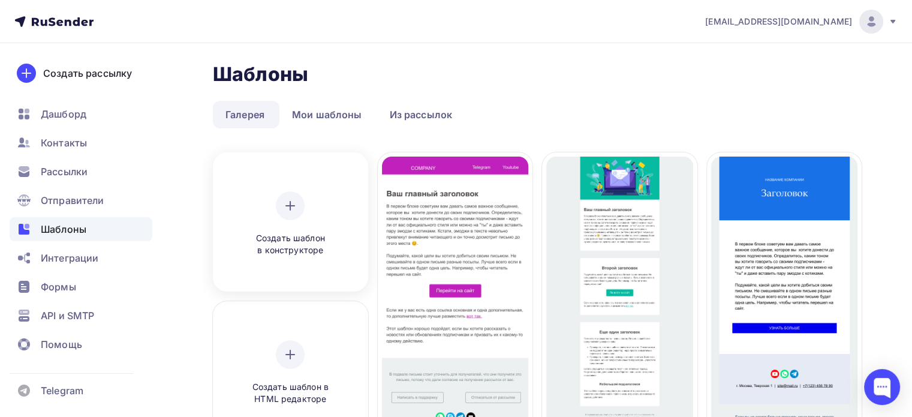
click at [287, 208] on icon at bounding box center [290, 205] width 14 height 14
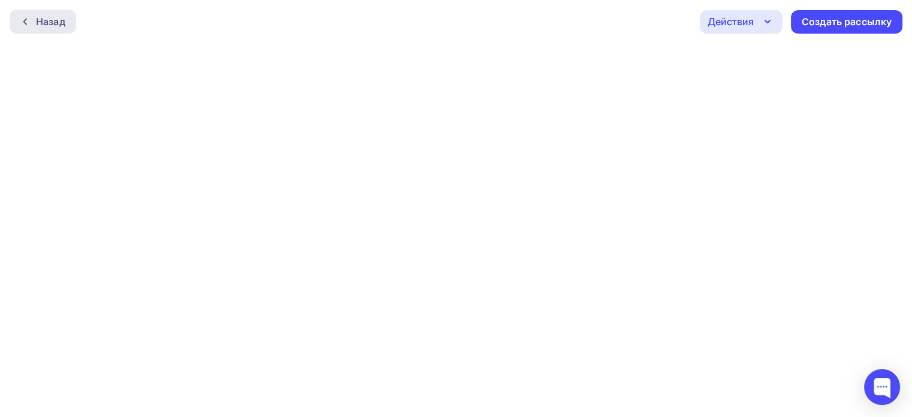
click at [31, 18] on div at bounding box center [28, 22] width 16 height 10
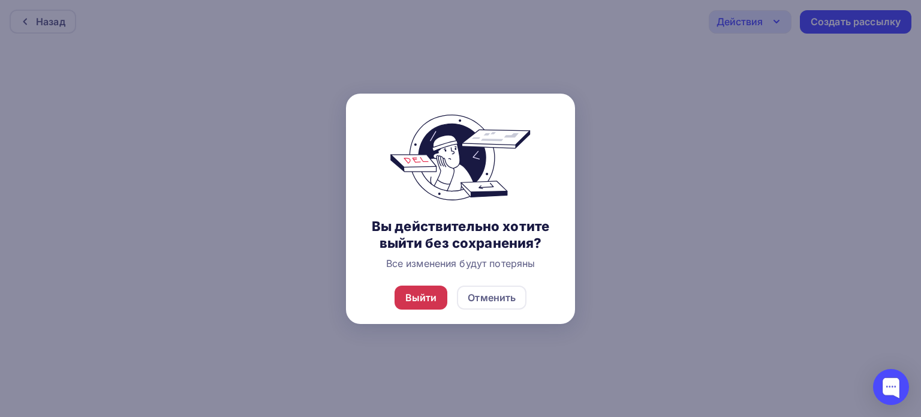
click at [420, 292] on div "Выйти" at bounding box center [421, 297] width 32 height 14
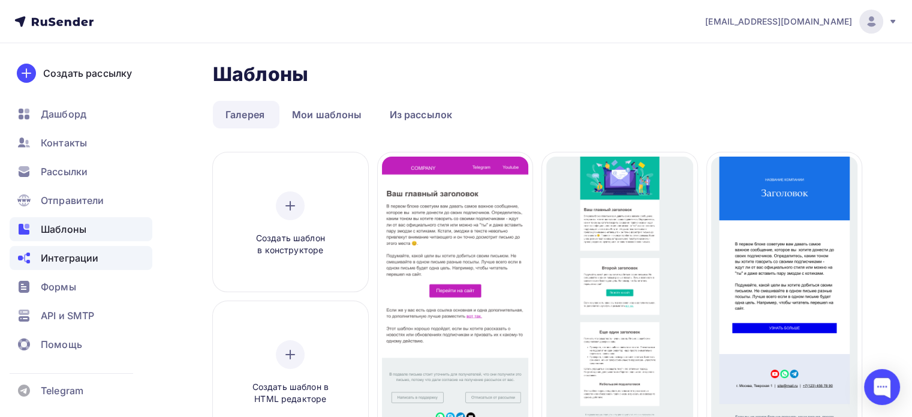
click at [58, 257] on span "Интеграции" at bounding box center [70, 258] width 58 height 14
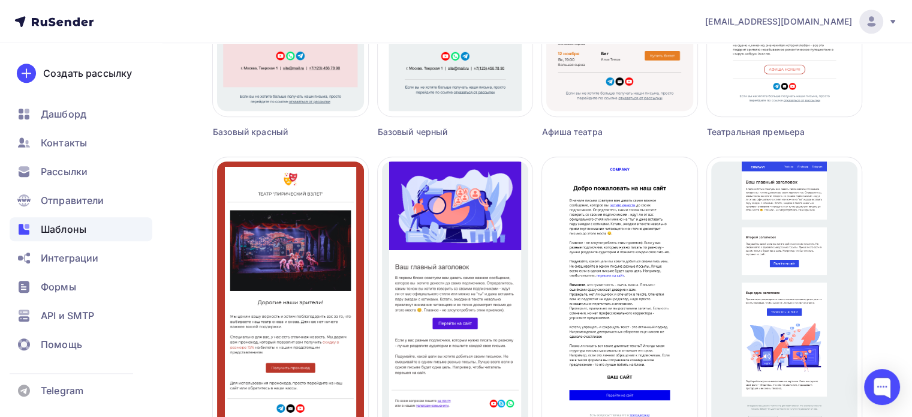
scroll to position [673, 0]
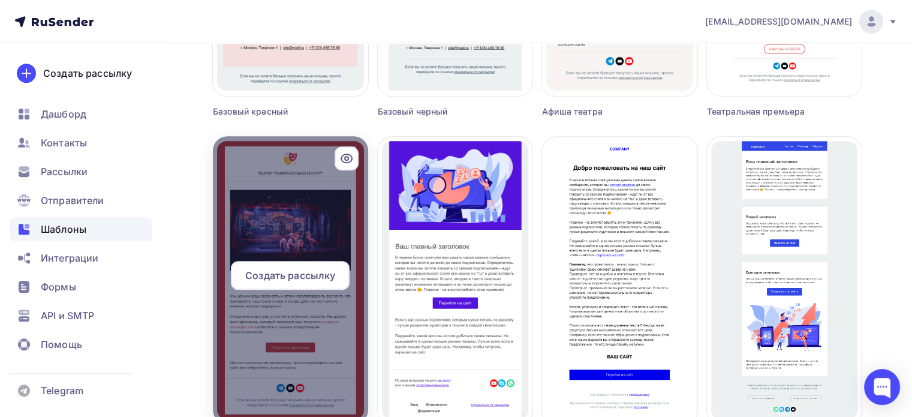
click at [348, 154] on icon at bounding box center [346, 158] width 11 height 8
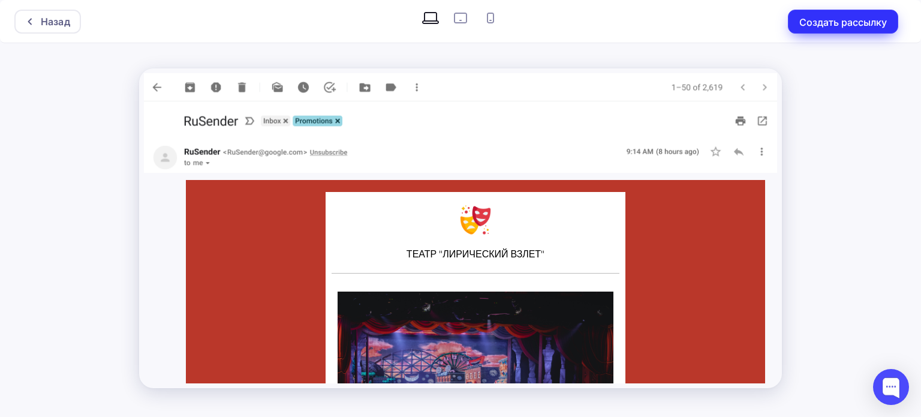
click at [824, 19] on button "Создать рассылку" at bounding box center [843, 22] width 110 height 24
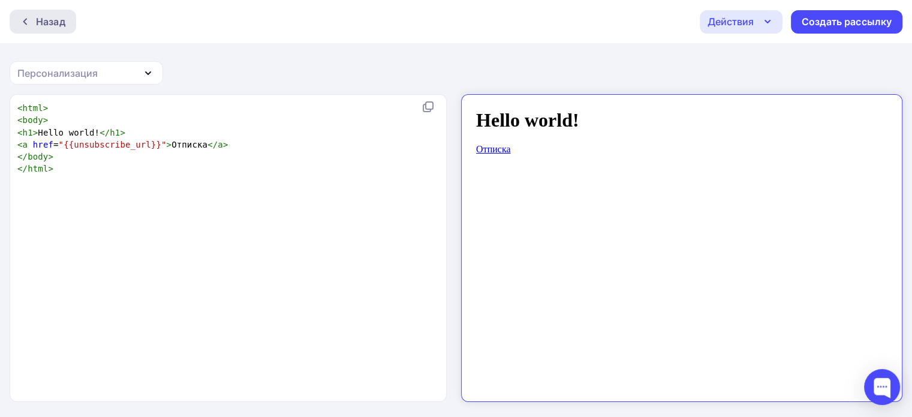
click at [38, 23] on div "Назад" at bounding box center [50, 21] width 29 height 14
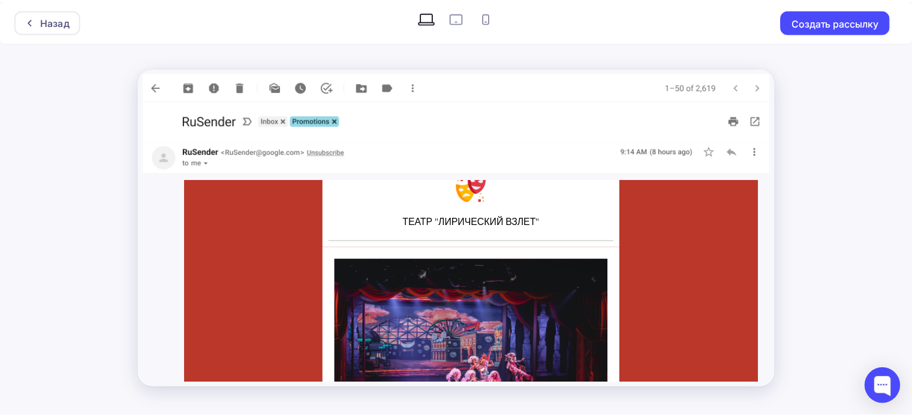
scroll to position [20, 0]
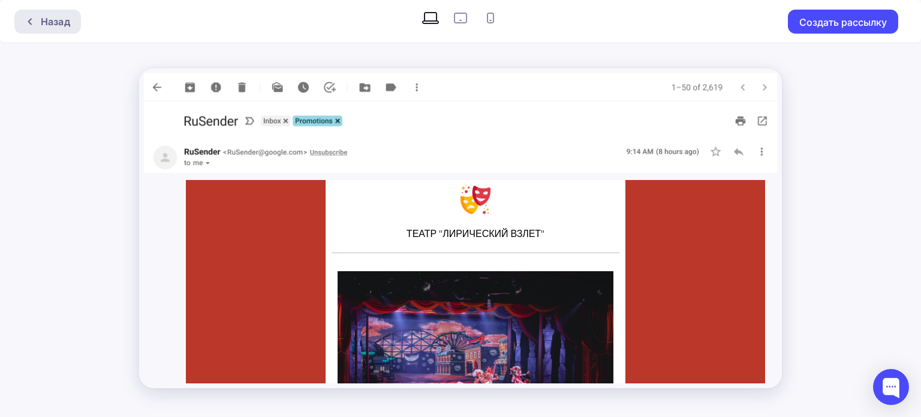
click at [71, 22] on div "Назад" at bounding box center [47, 22] width 67 height 24
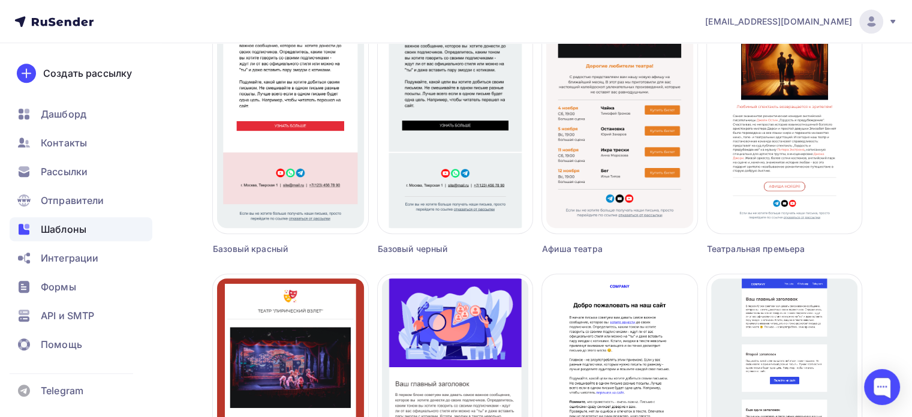
scroll to position [530, 0]
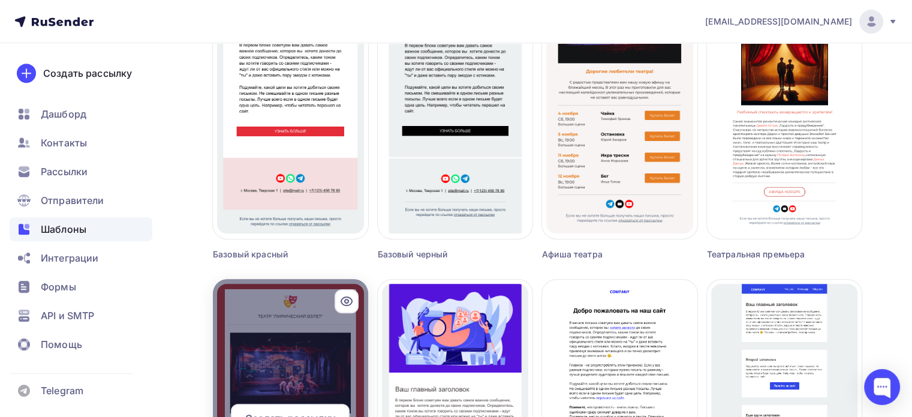
click at [337, 354] on div at bounding box center [290, 423] width 155 height 288
click at [336, 350] on div at bounding box center [290, 423] width 155 height 288
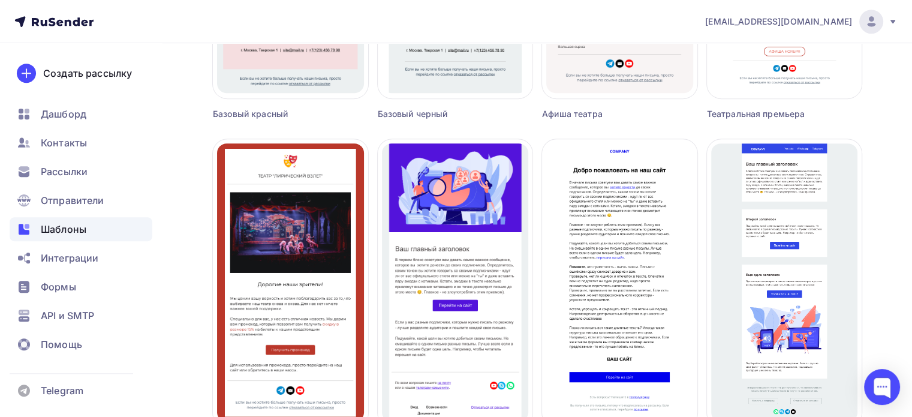
scroll to position [739, 0]
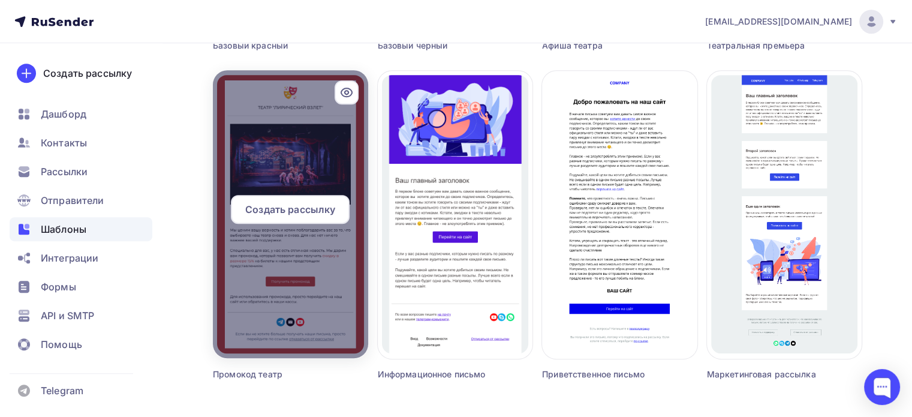
click at [278, 301] on div at bounding box center [290, 214] width 155 height 288
click at [347, 91] on icon at bounding box center [346, 92] width 14 height 14
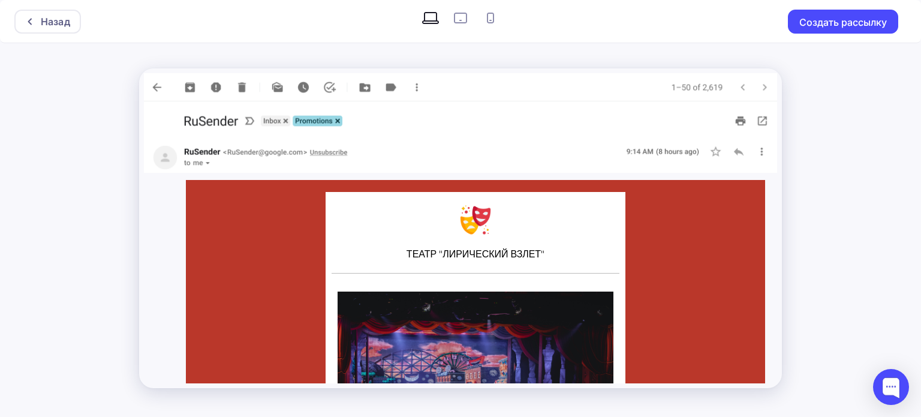
click at [336, 122] on img at bounding box center [460, 121] width 633 height 41
click at [270, 123] on img at bounding box center [460, 121] width 633 height 41
click at [34, 14] on div "Назад" at bounding box center [47, 22] width 67 height 24
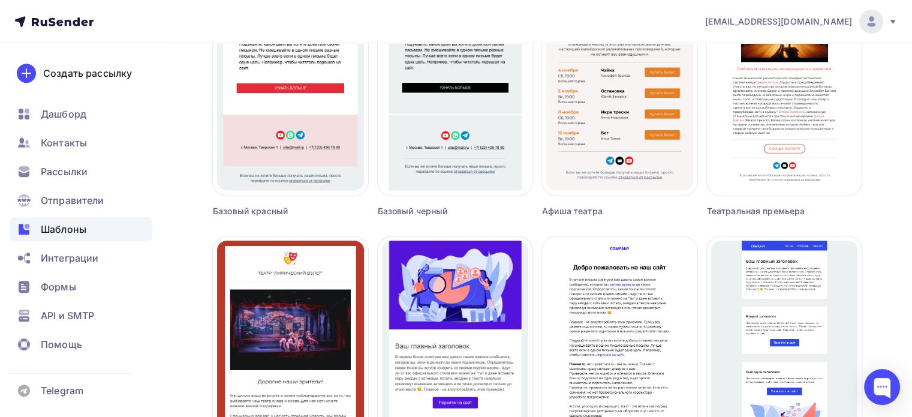
scroll to position [597, 0]
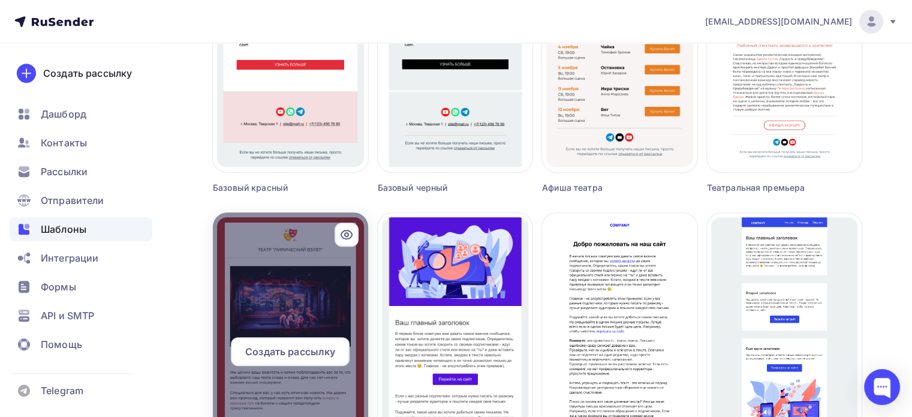
click at [311, 355] on span "Создать рассылку" at bounding box center [290, 351] width 90 height 14
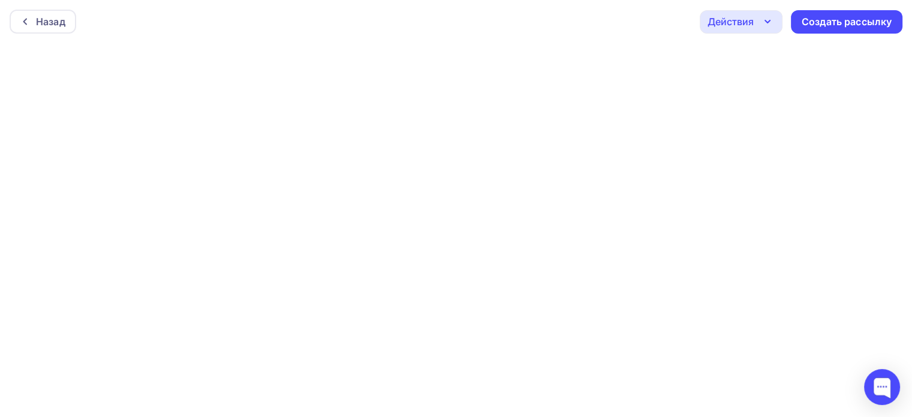
click at [768, 25] on icon "button" at bounding box center [767, 21] width 14 height 14
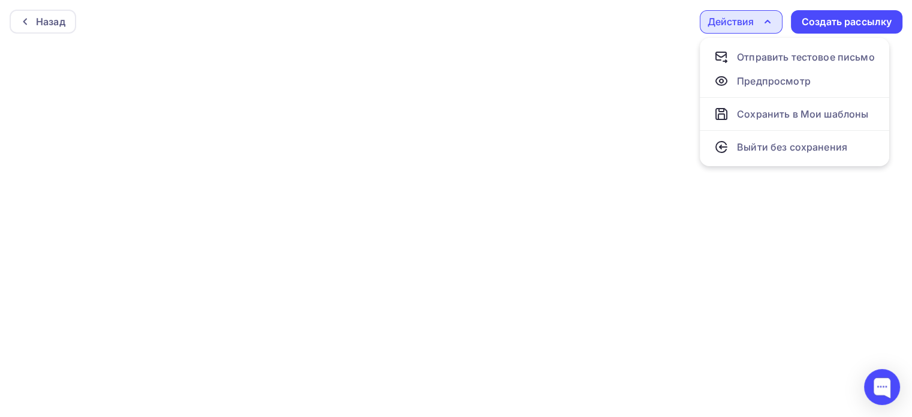
click at [767, 25] on icon "button" at bounding box center [767, 21] width 14 height 14
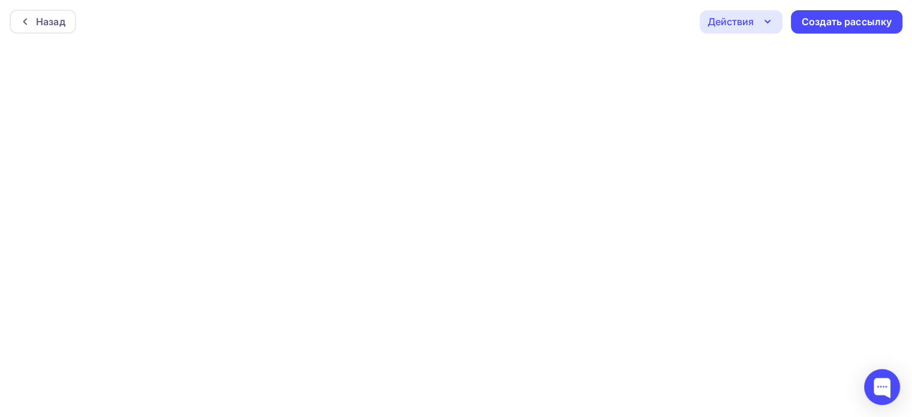
click at [766, 20] on icon "button" at bounding box center [767, 21] width 14 height 14
